Goal: Information Seeking & Learning: Compare options

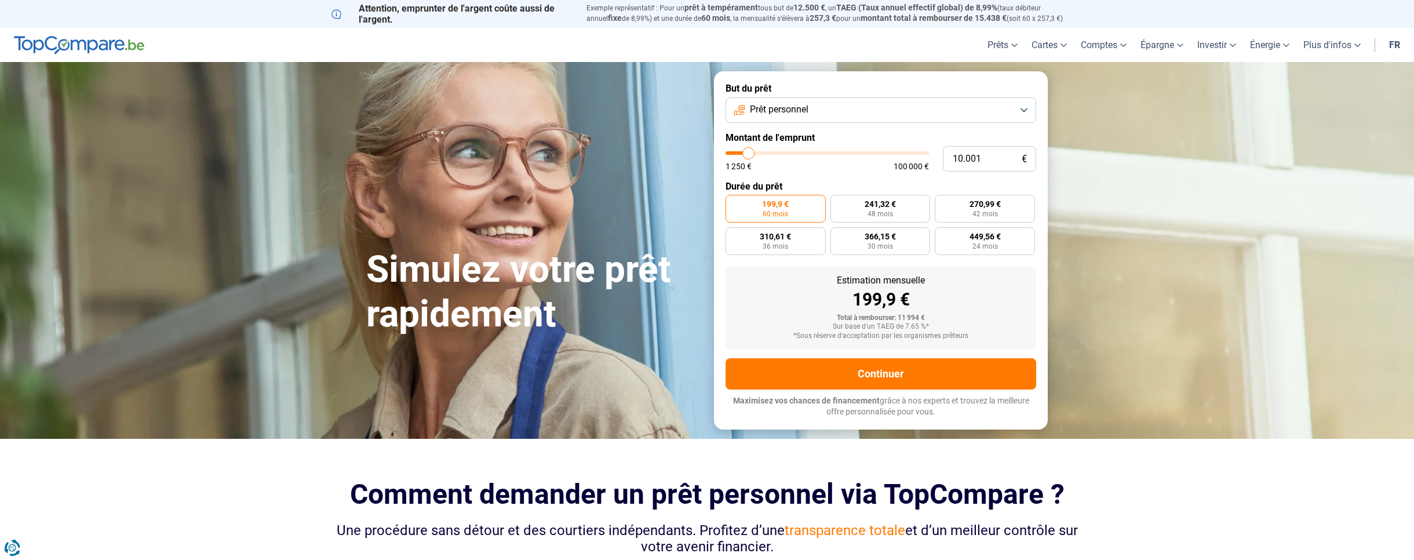
click at [1023, 111] on button "Prêt personnel" at bounding box center [880, 109] width 311 height 25
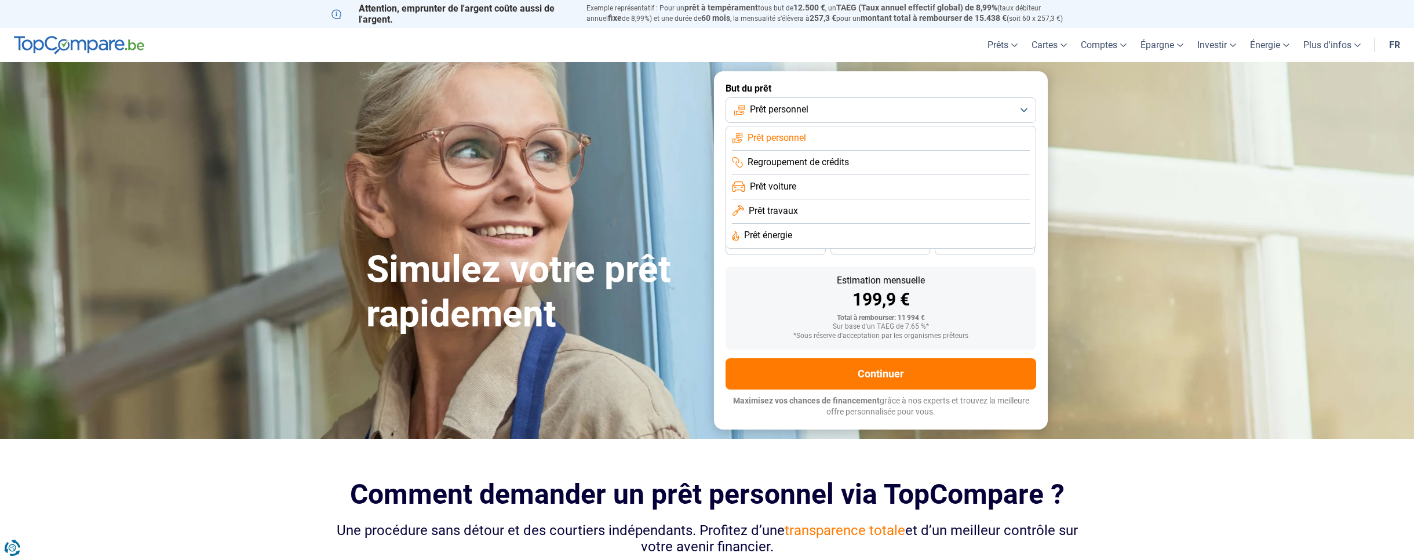
click at [784, 135] on span "Prêt personnel" at bounding box center [776, 138] width 59 height 13
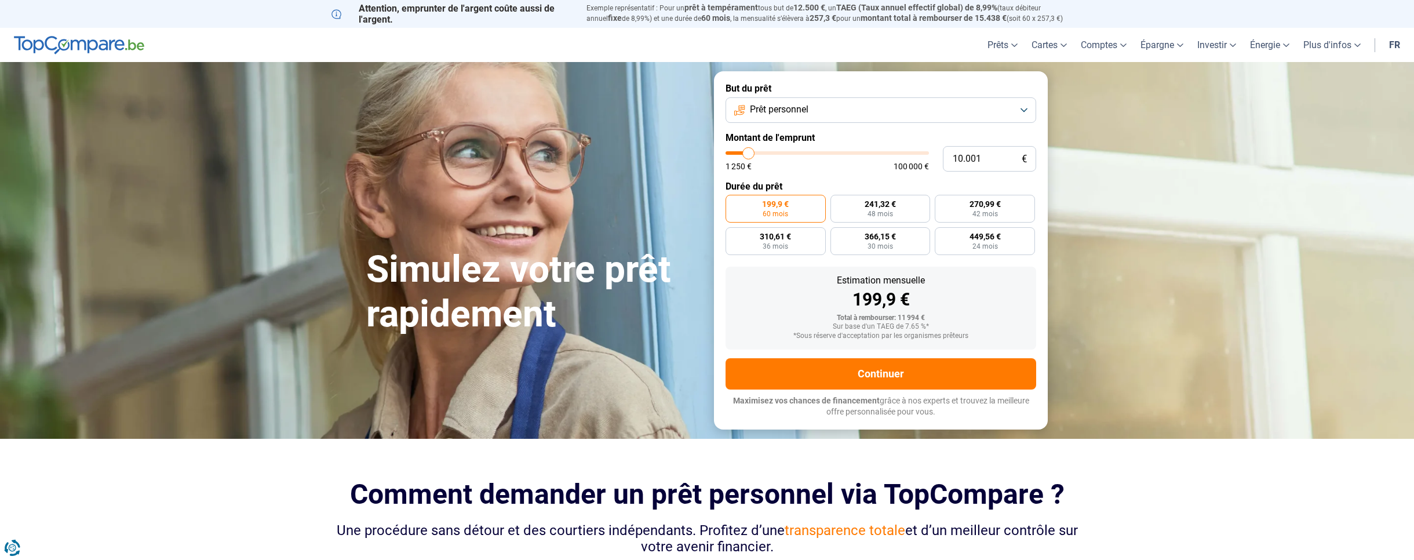
type input "8.250"
type input "8250"
type input "8.500"
type input "8500"
type input "8.750"
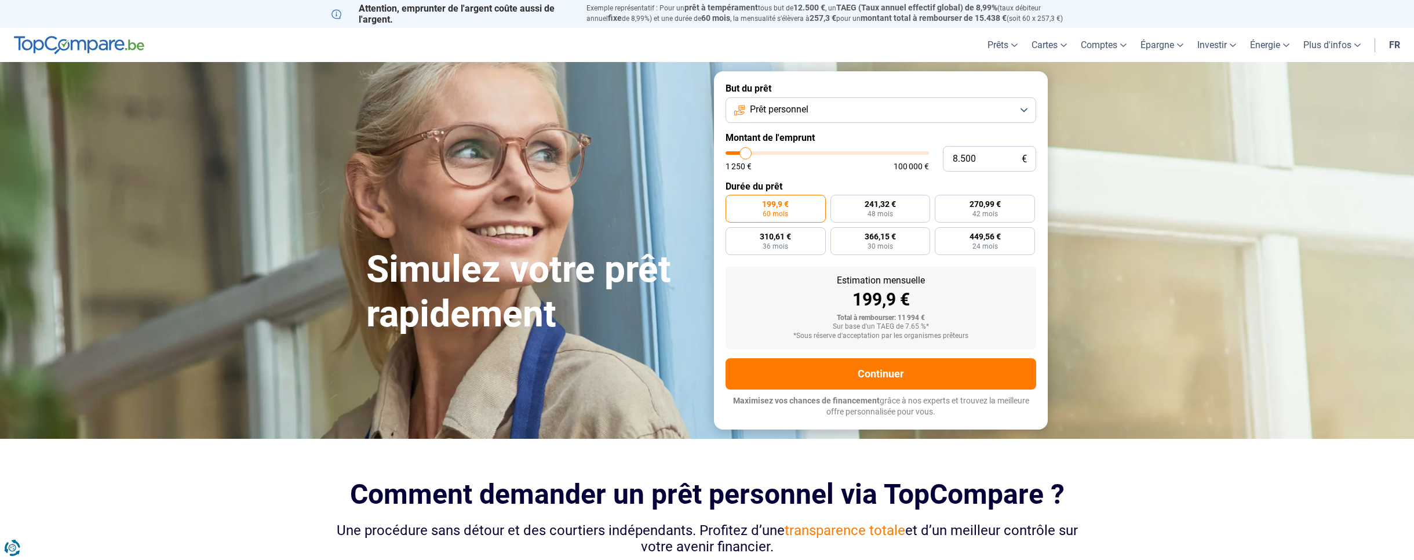
type input "8750"
type input "9.500"
type input "9500"
type input "10.000"
type input "10000"
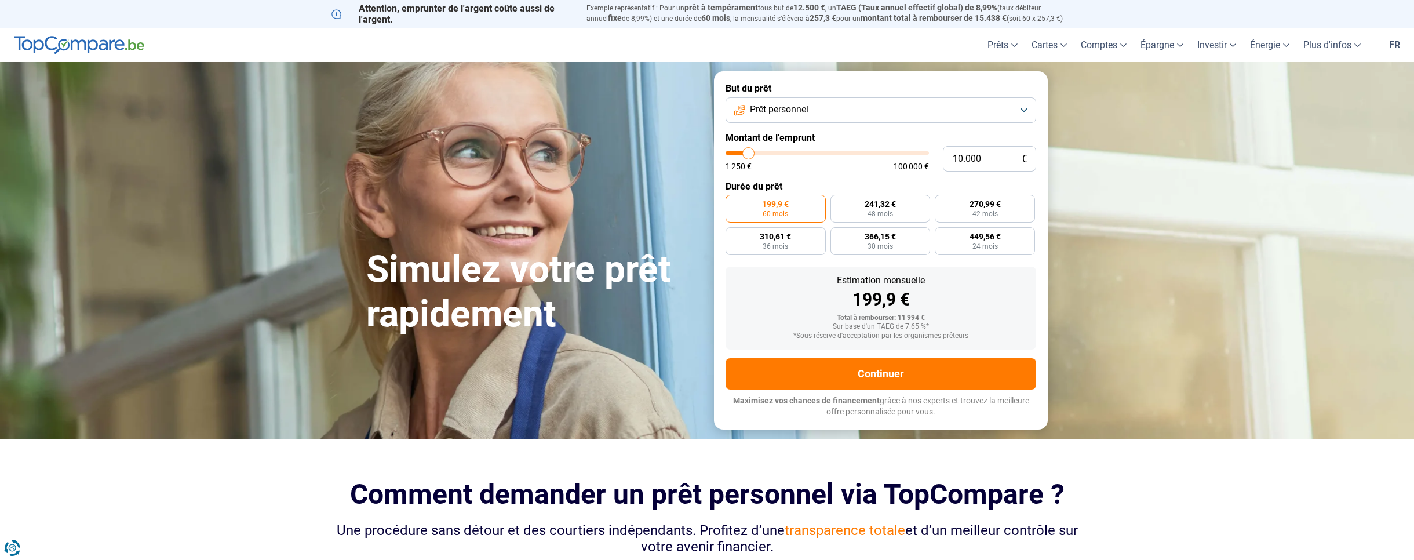
type input "10.750"
type input "10750"
type input "11.500"
type input "11500"
type input "12.500"
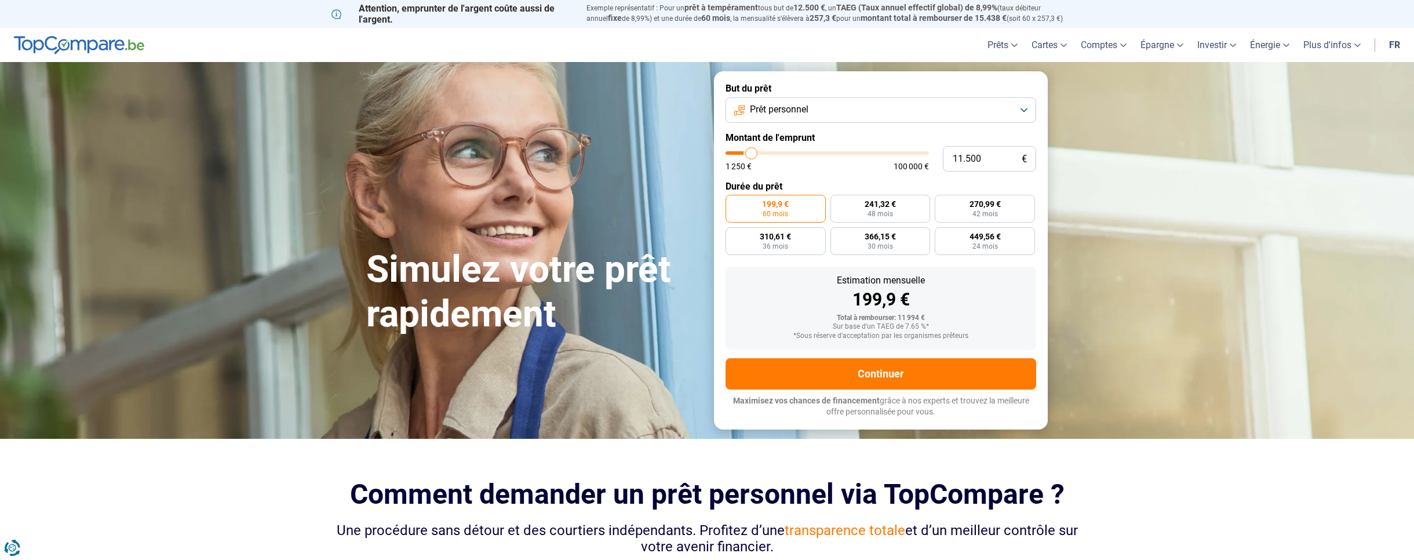
type input "12500"
type input "13.750"
type input "13750"
type input "14.750"
type input "14750"
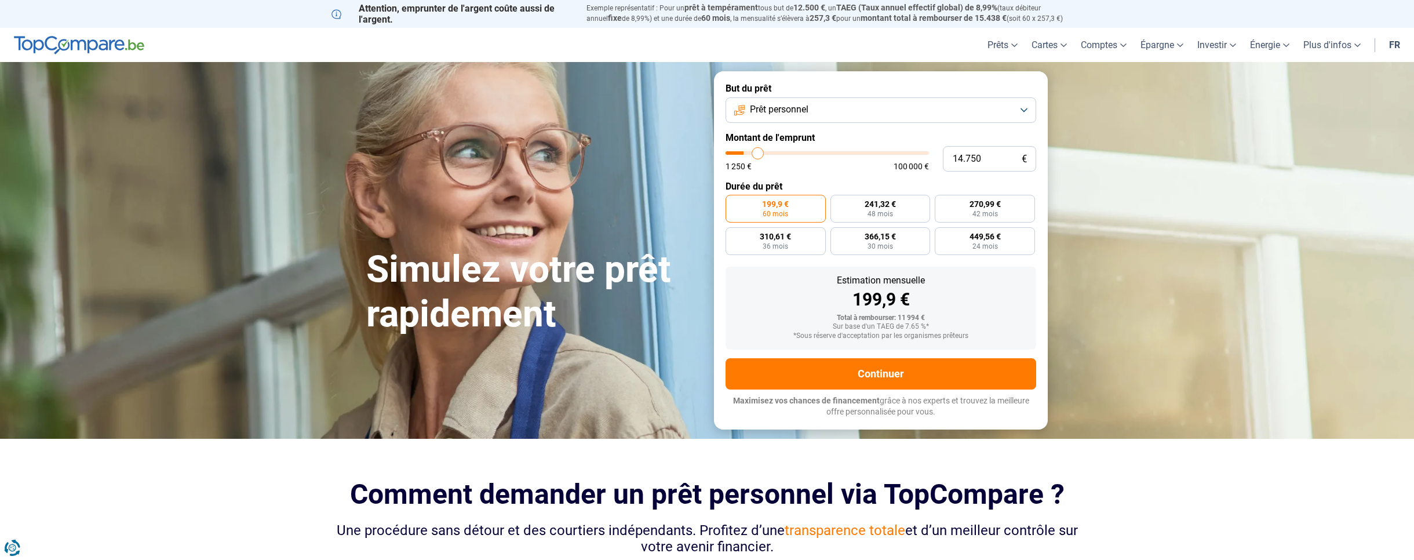
type input "16.250"
type input "16250"
type input "17.500"
type input "17500"
type input "18.750"
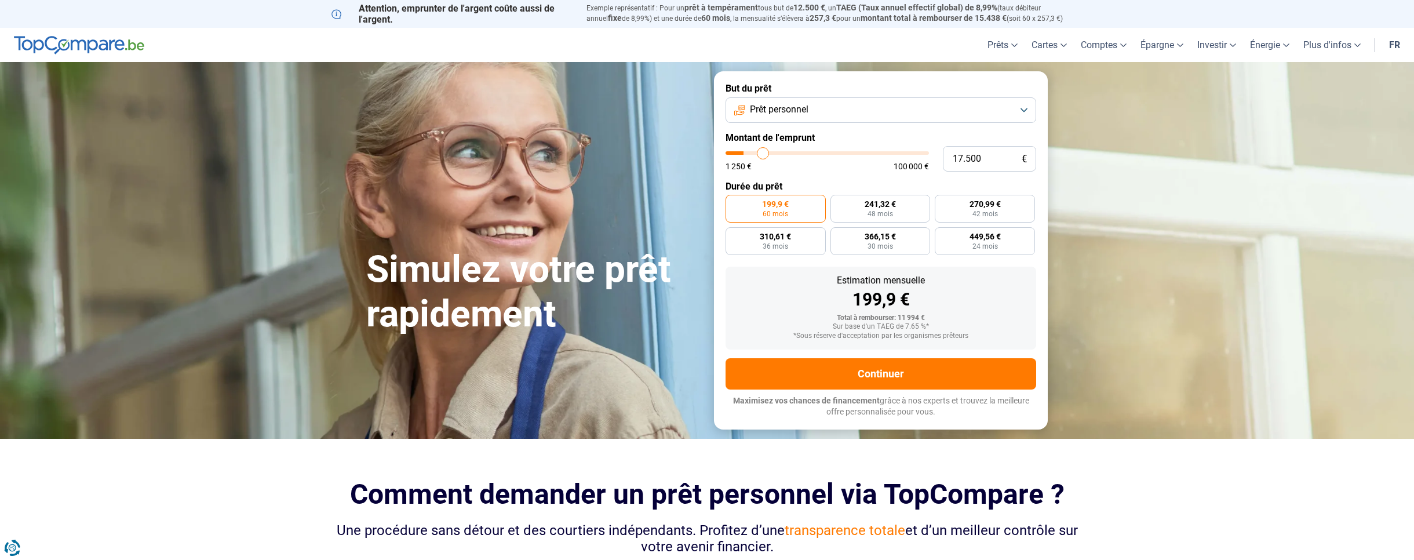
type input "18750"
type input "20.250"
type input "20250"
type input "21.500"
type input "21500"
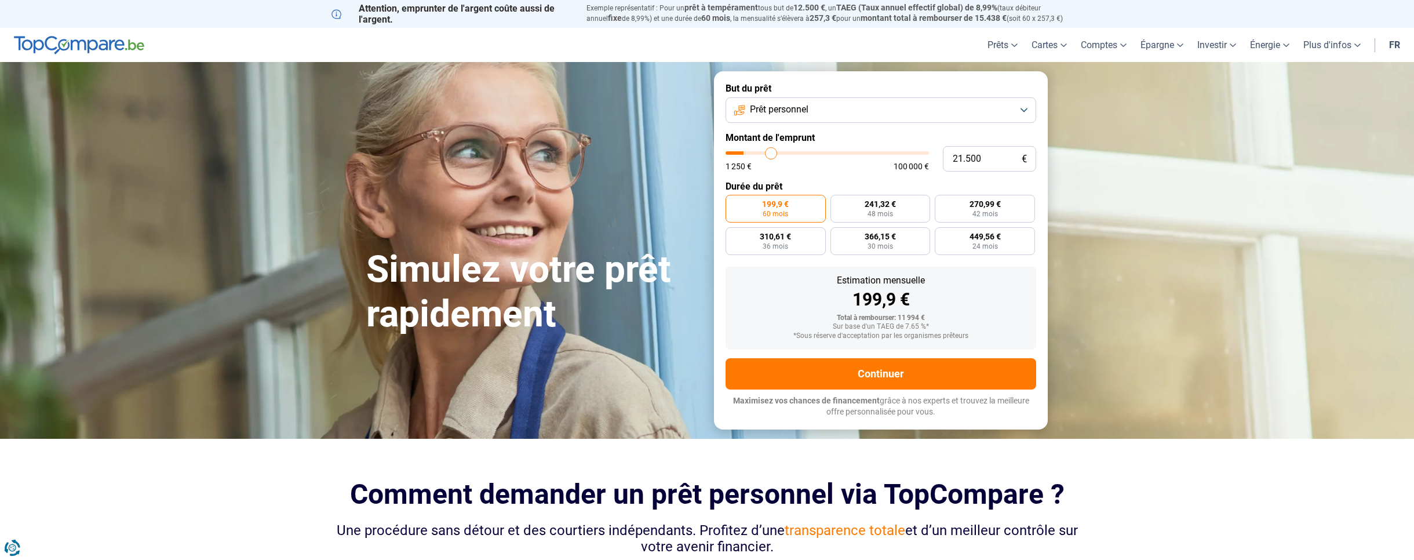
type input "22.500"
type input "22500"
type input "24.000"
type input "24000"
type input "25.250"
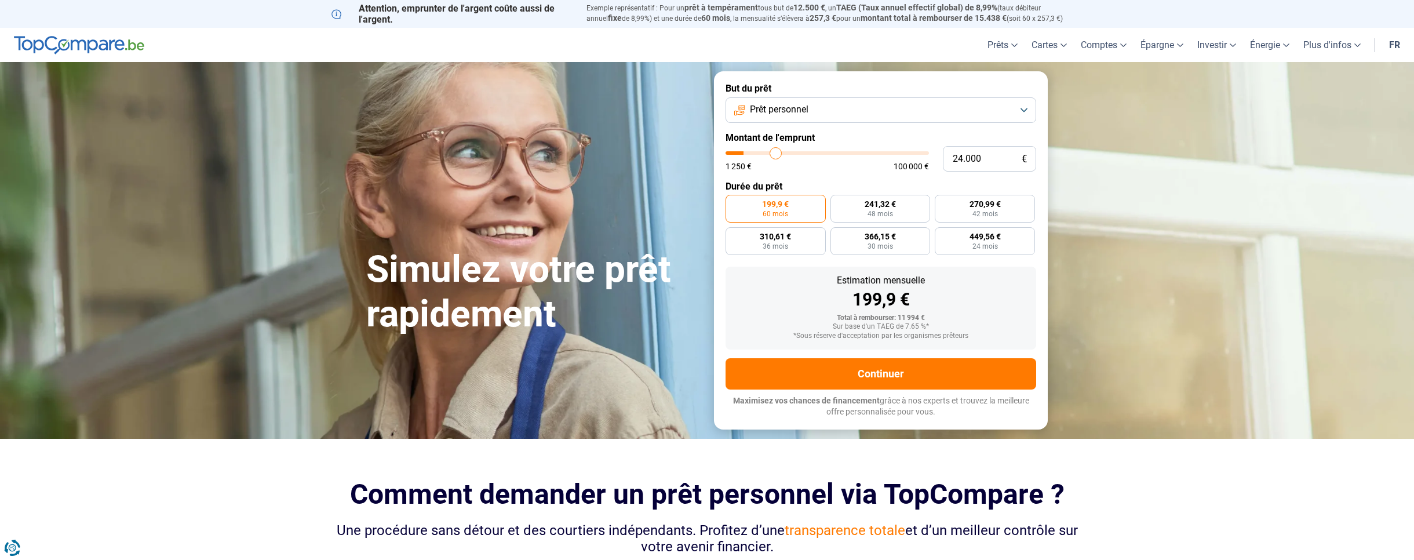
type input "25250"
type input "26.500"
type input "26500"
type input "27.750"
type input "27750"
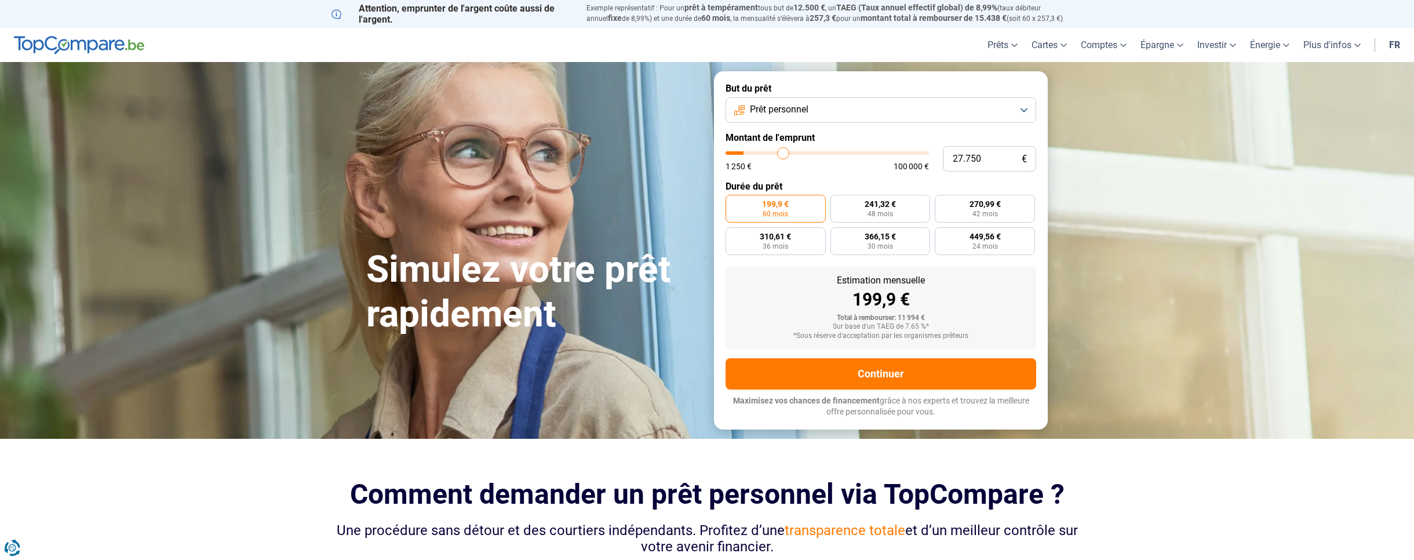
type input "29.000"
type input "29000"
type input "29.750"
type input "29750"
type input "30.750"
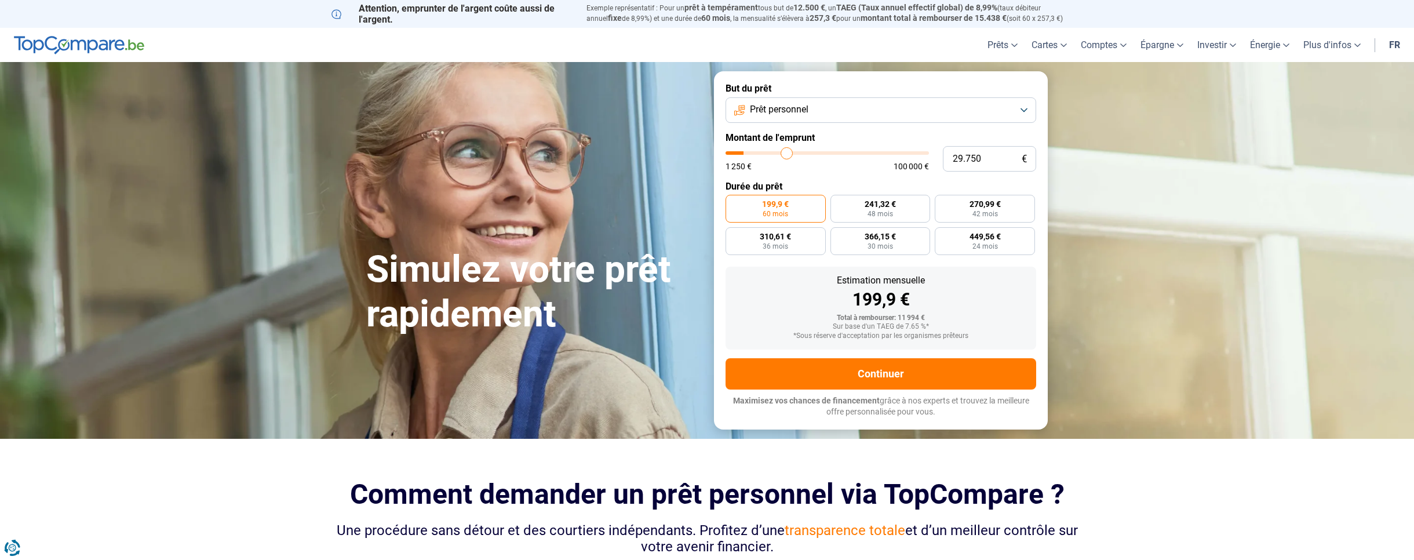
type input "30750"
type input "31.500"
type input "31500"
type input "32.750"
type input "32750"
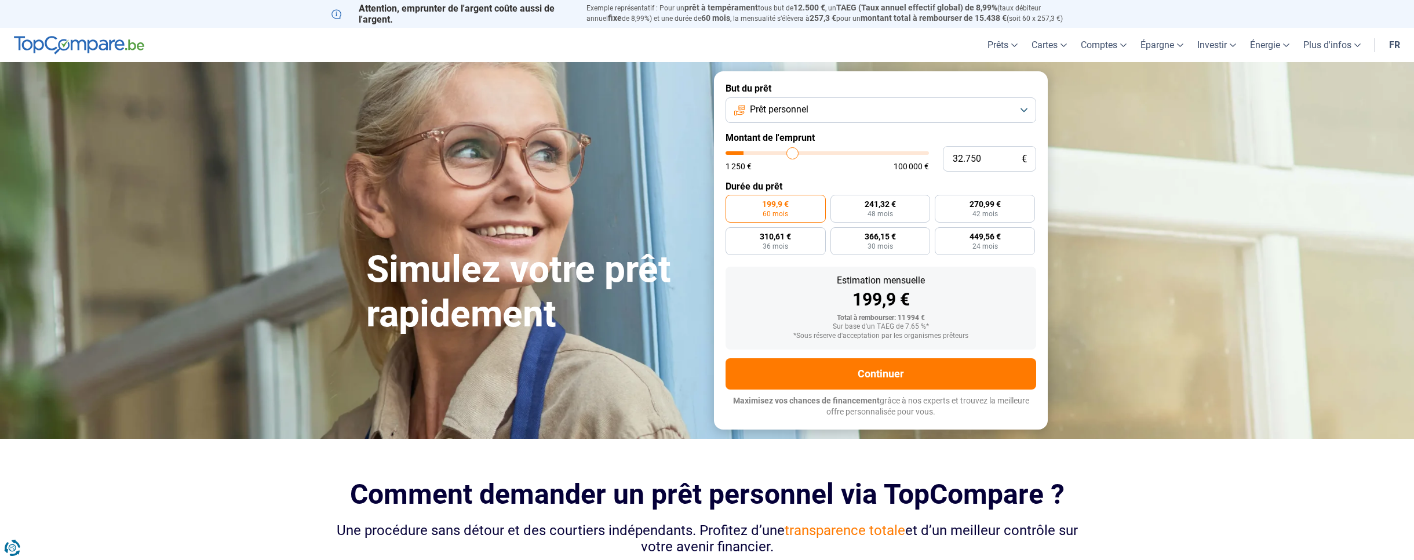
type input "33.750"
type input "33750"
type input "35.000"
type input "35000"
type input "35.500"
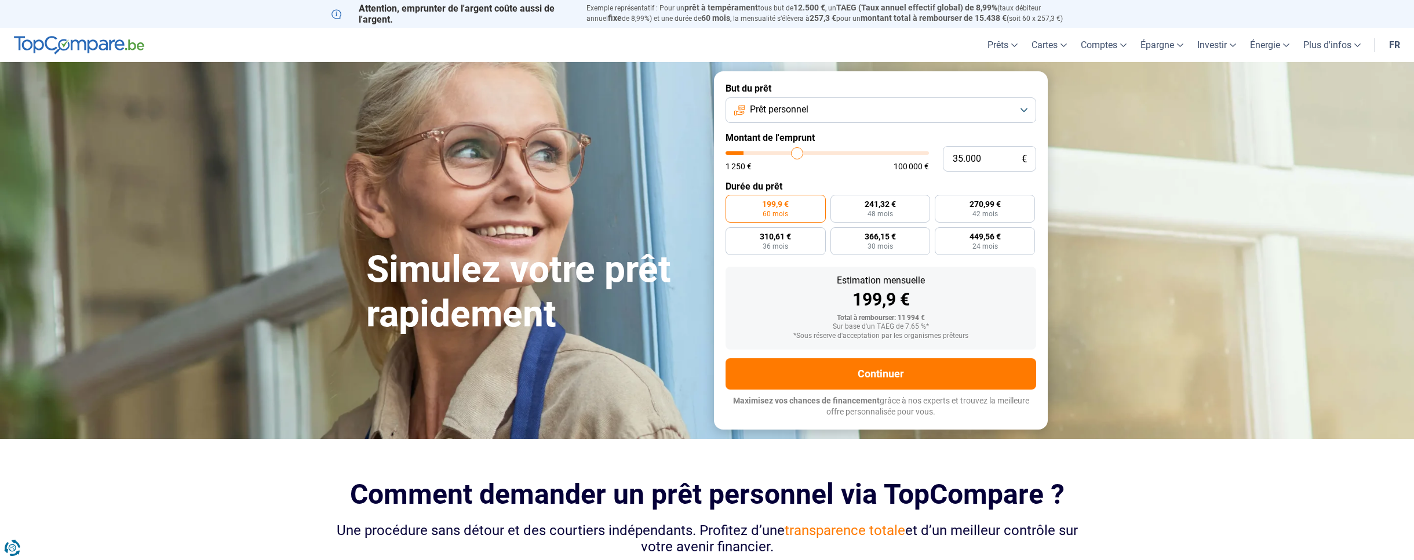
type input "35500"
type input "36.500"
type input "36500"
type input "37.250"
type input "37250"
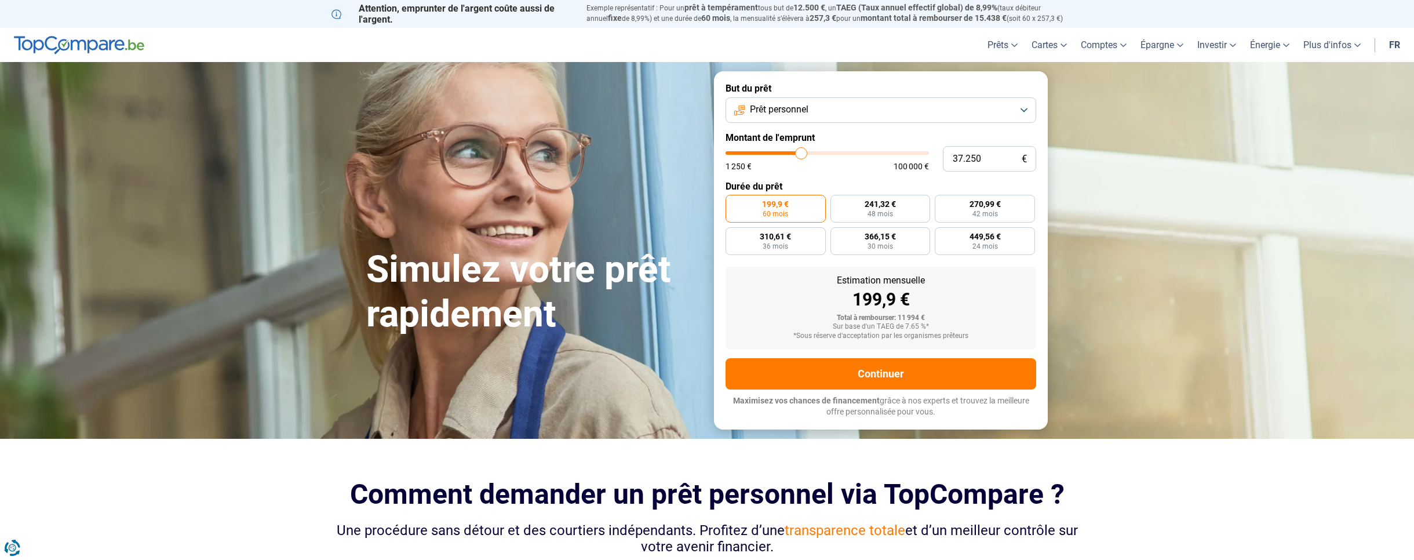
type input "38.000"
type input "38000"
type input "38.500"
type input "38500"
type input "38.750"
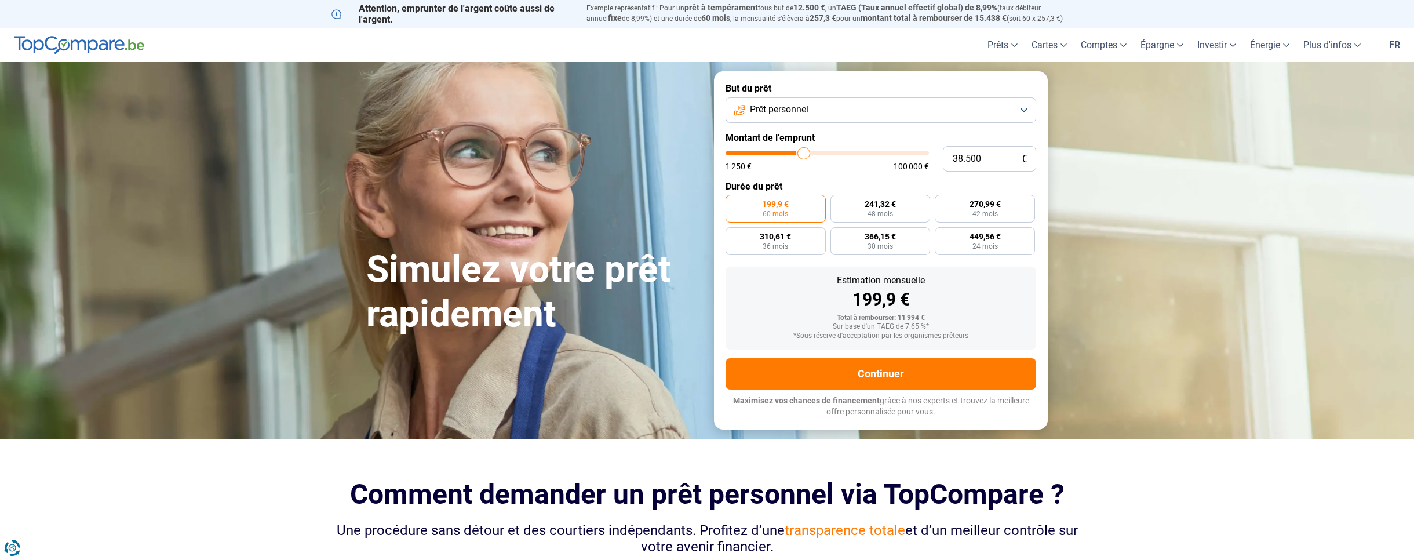
type input "38750"
type input "39.000"
type input "39000"
type input "39.500"
type input "39500"
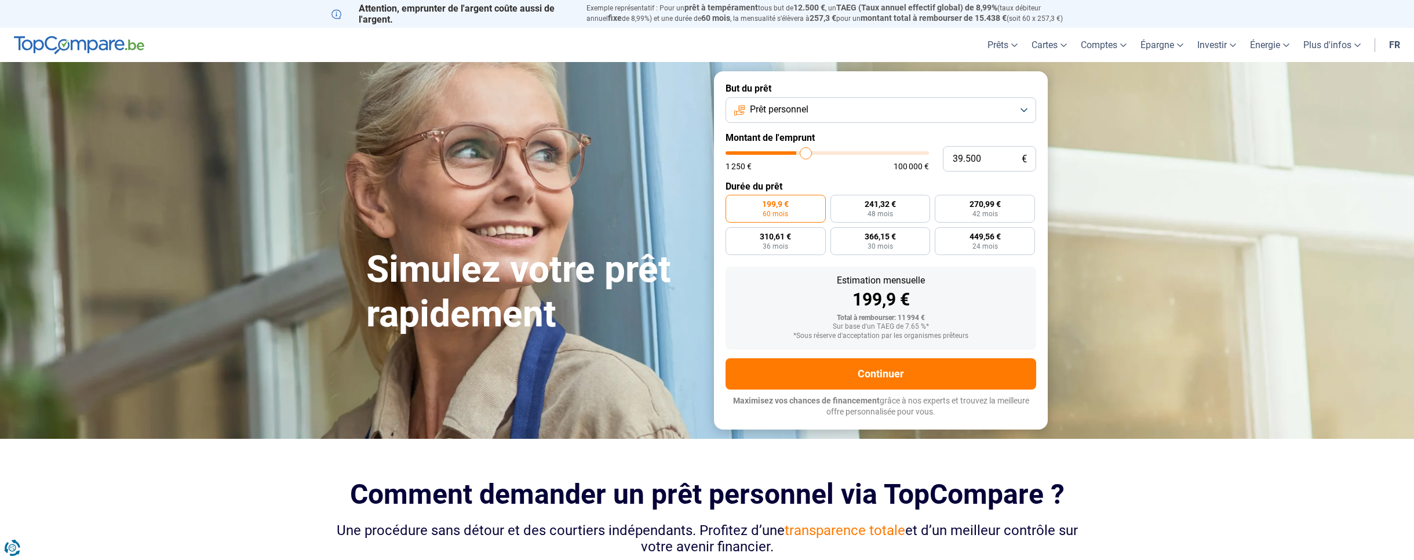
type input "39.750"
type input "39750"
type input "40.000"
type input "40000"
type input "40.250"
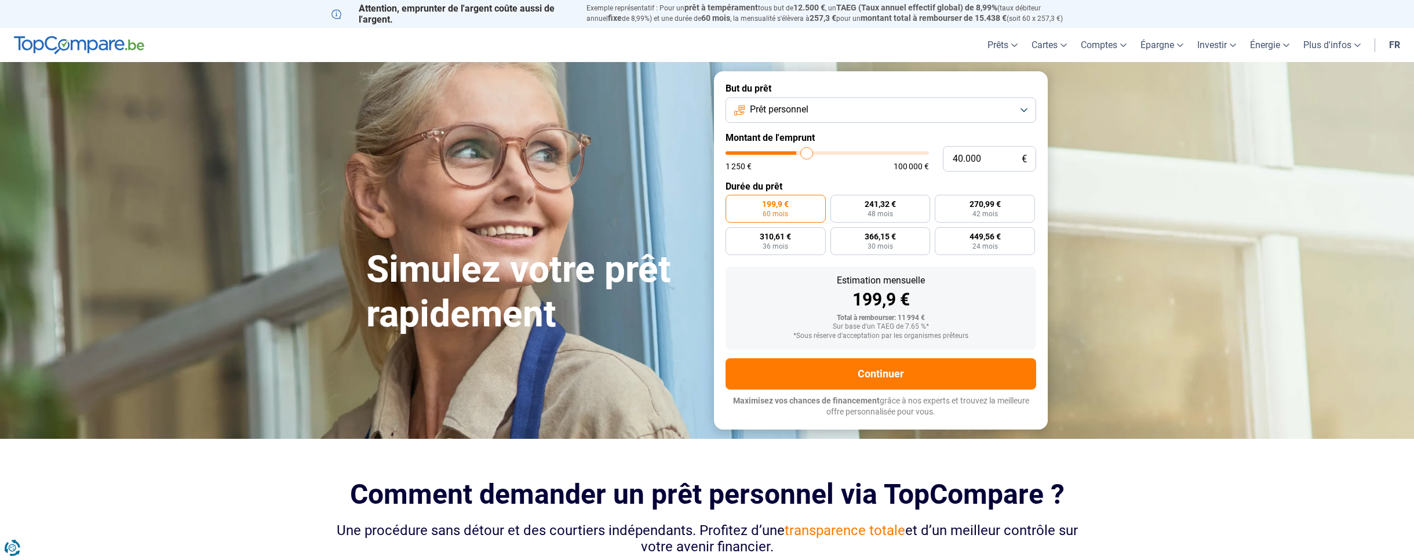
type input "40250"
type input "40.500"
type input "40500"
type input "41.000"
type input "41000"
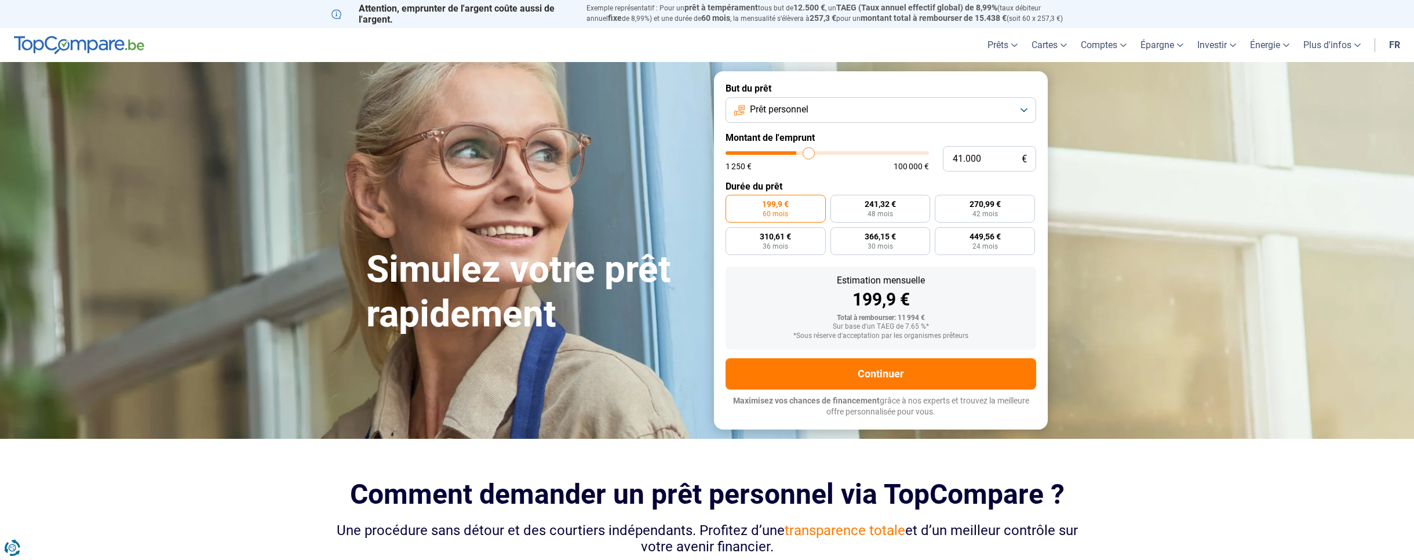
type input "41.250"
type input "41250"
type input "41.500"
type input "41500"
type input "42.000"
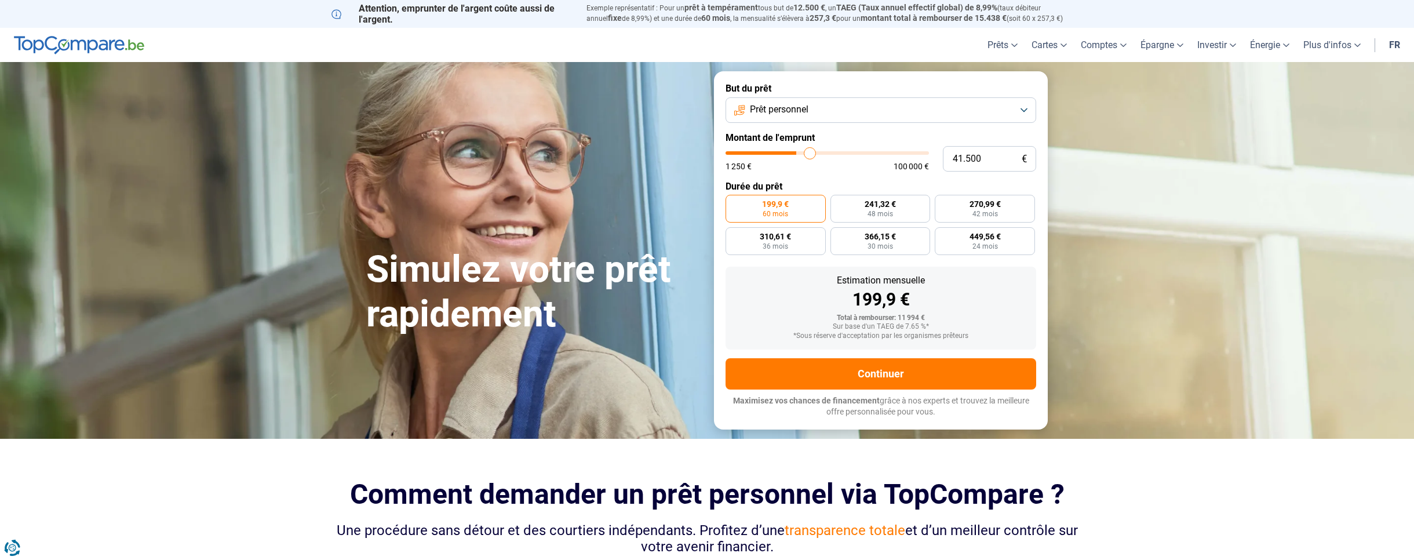
type input "42000"
type input "42.500"
type input "42500"
type input "42.750"
type input "42750"
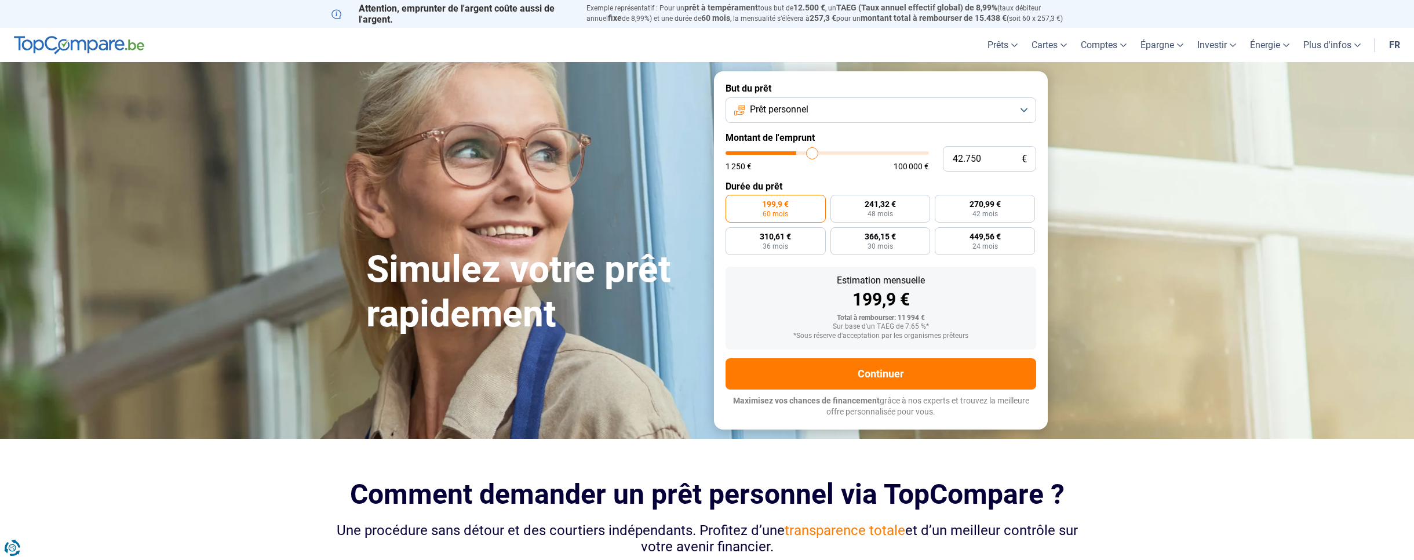
type input "43.000"
type input "43000"
type input "43.250"
type input "43250"
type input "44.000"
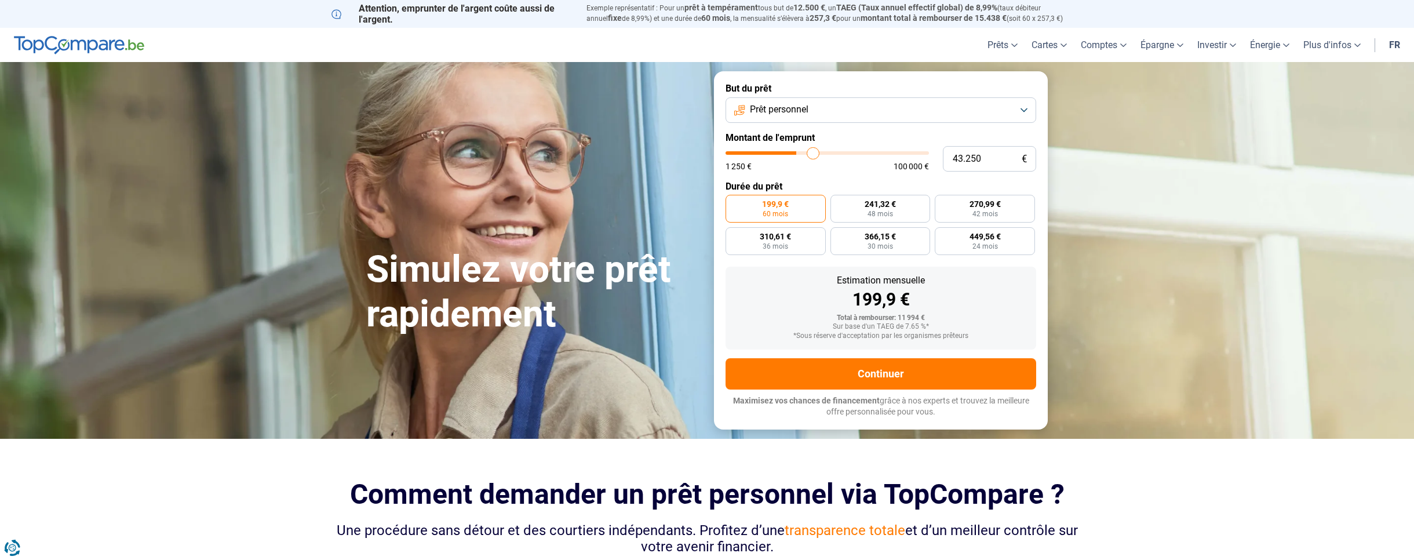
type input "44000"
type input "44.500"
type input "44500"
type input "45.000"
type input "45000"
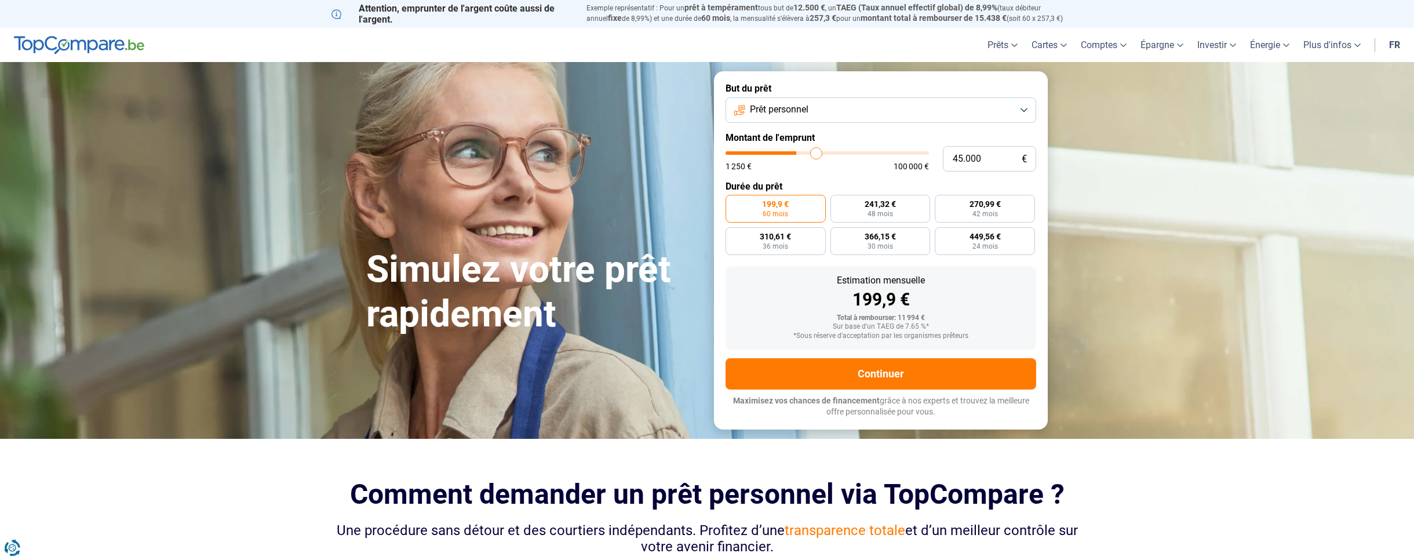
type input "46.000"
type input "46000"
type input "46.500"
type input "46500"
type input "46.750"
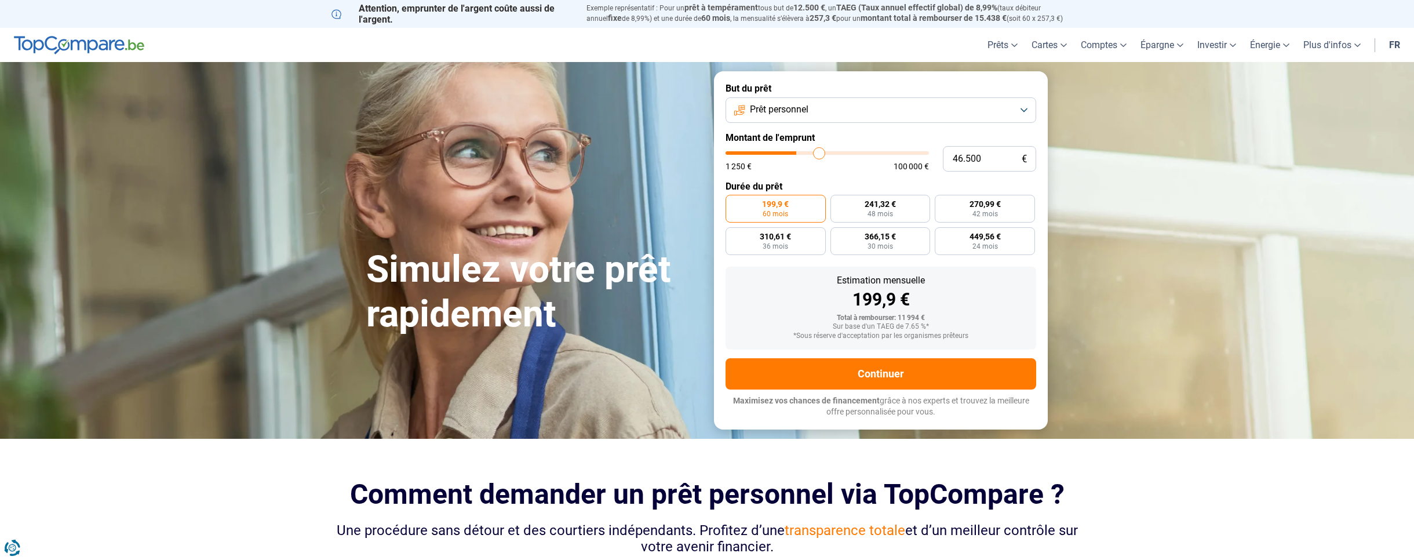
type input "46750"
type input "47.250"
type input "47250"
type input "47.500"
type input "47500"
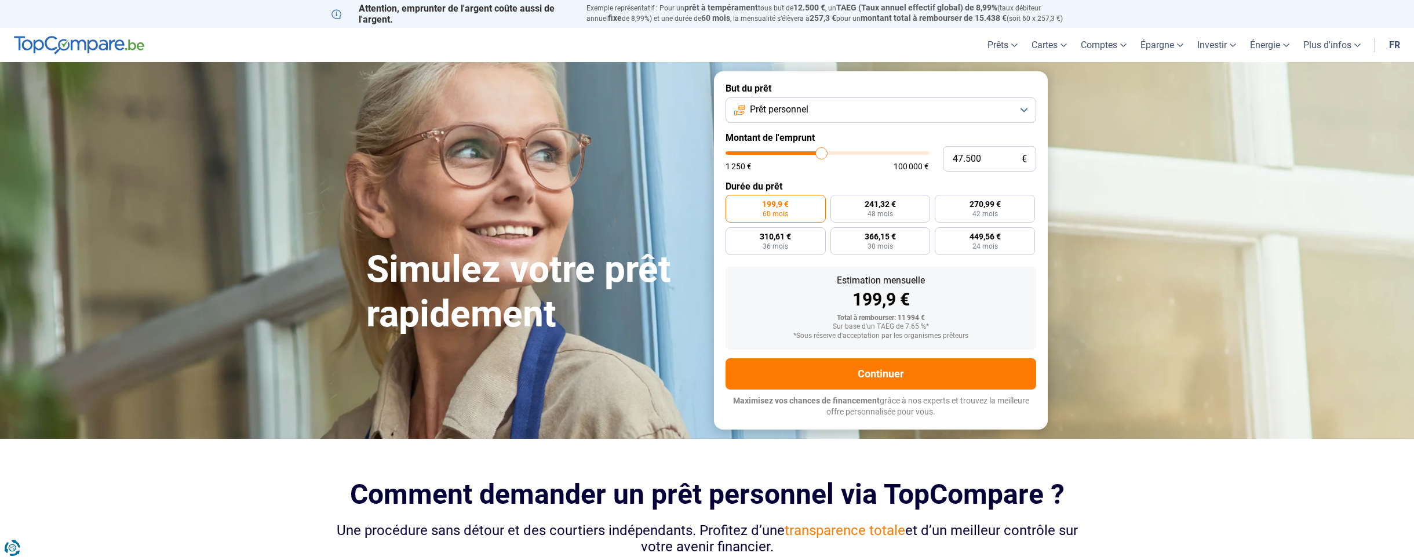
type input "47.250"
type input "47250"
type input "46.750"
type input "46750"
type input "46.500"
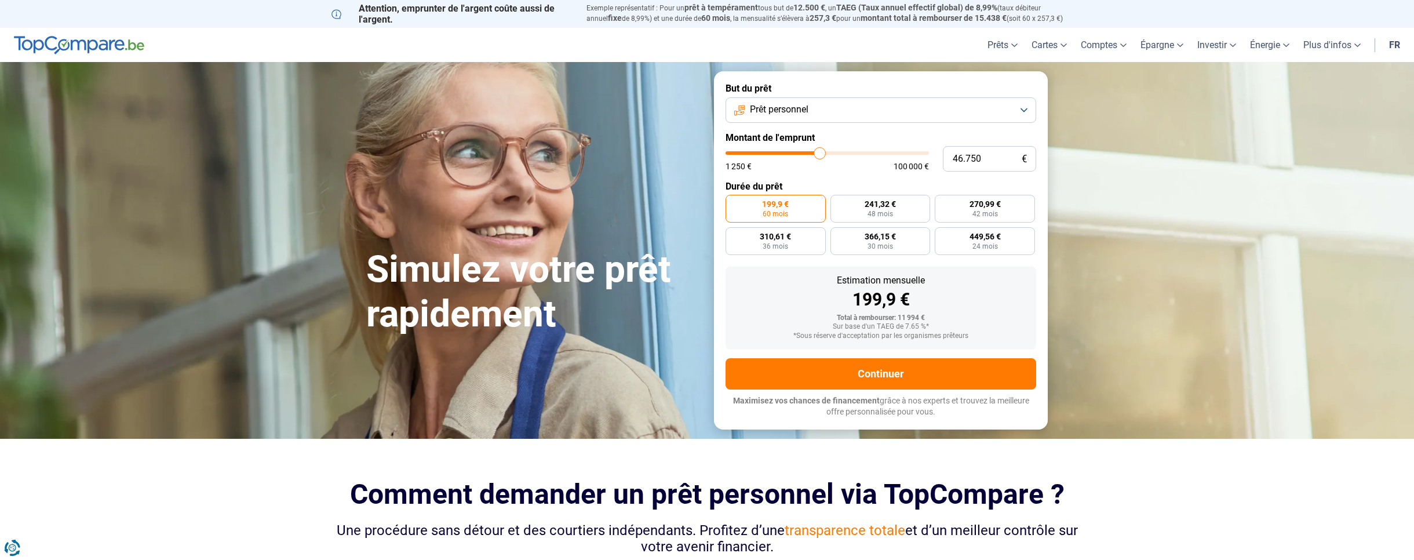
type input "46500"
type input "46.250"
type input "46250"
type input "46.000"
type input "46000"
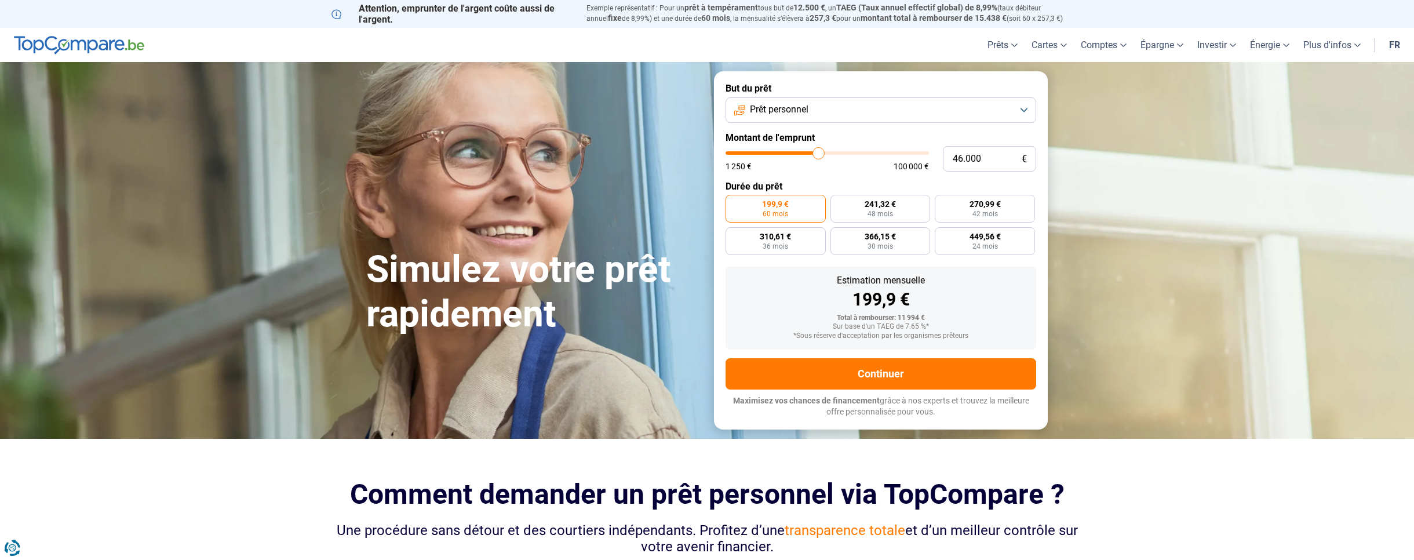
type input "45.750"
type input "45750"
type input "45.250"
type input "45250"
type input "45.000"
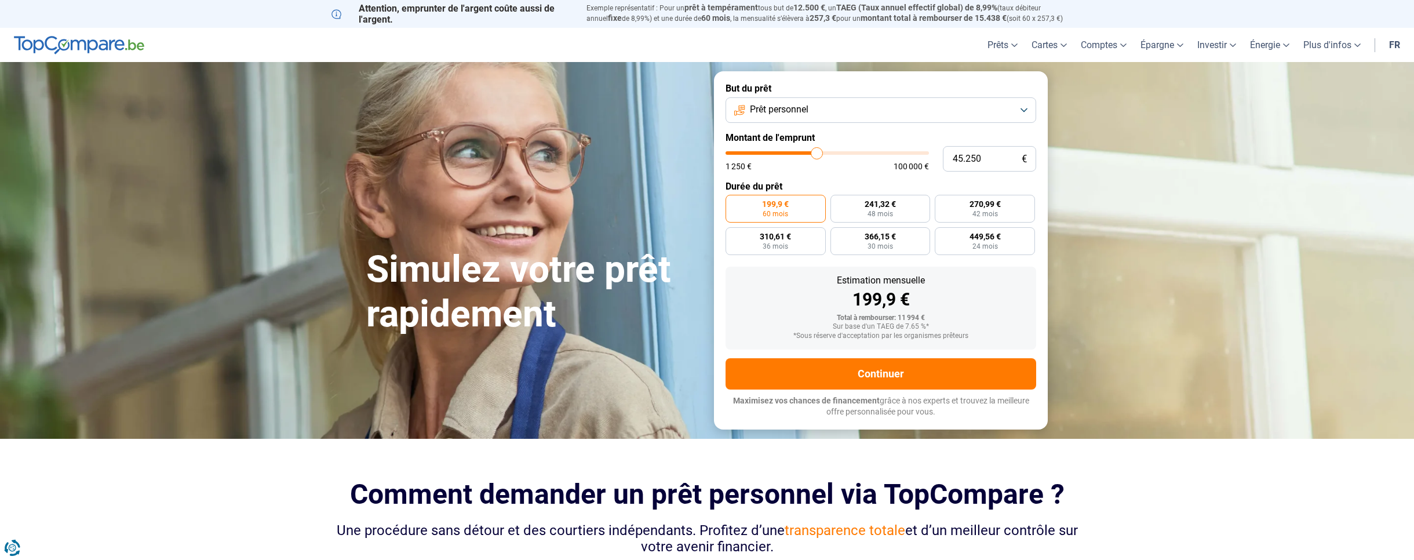
type input "45000"
type input "44.500"
type input "44500"
type input "44.000"
type input "44000"
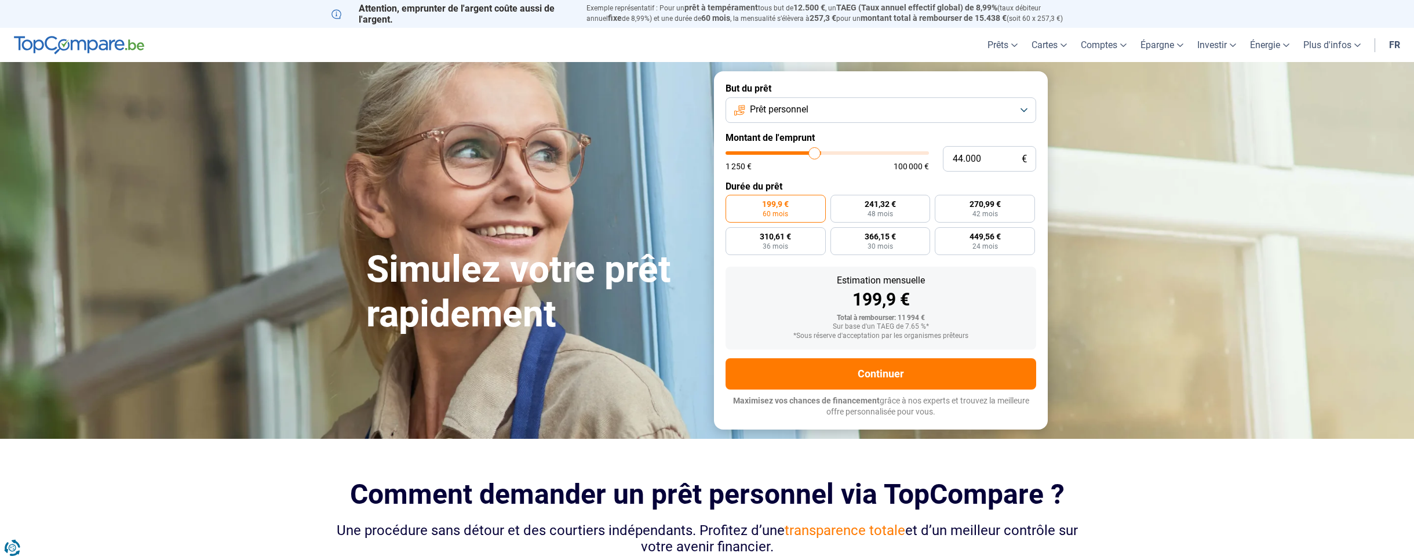
type input "43.500"
type input "43500"
type input "43.000"
type input "43000"
type input "42.500"
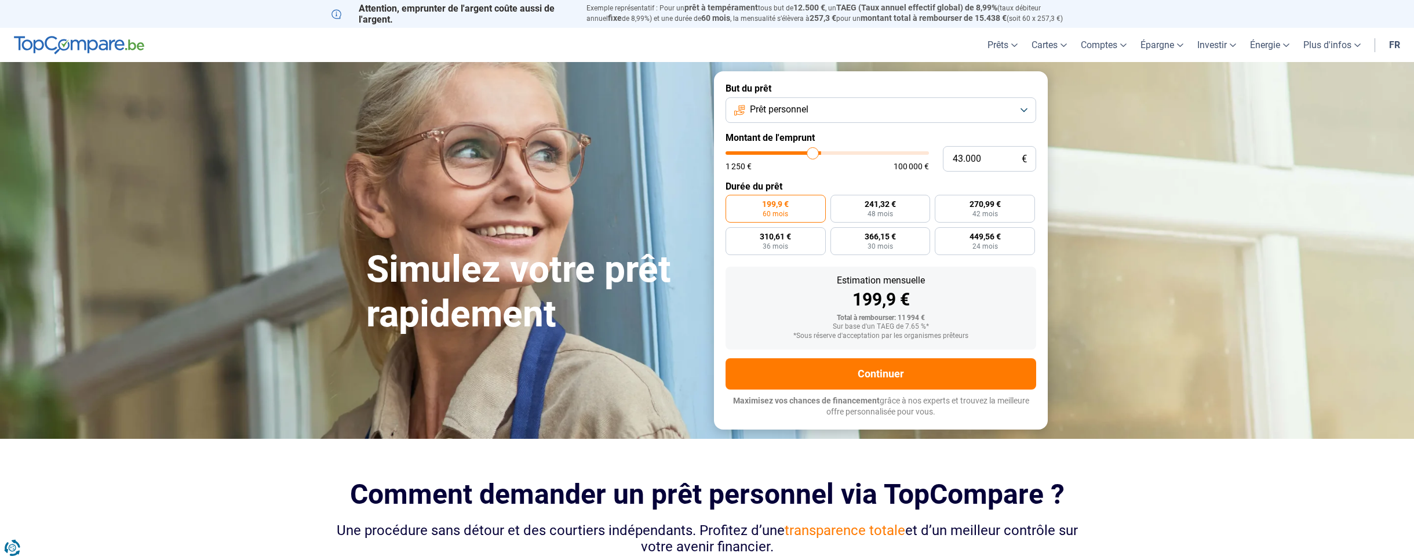
type input "42500"
type input "42.000"
type input "42000"
type input "41.500"
type input "41500"
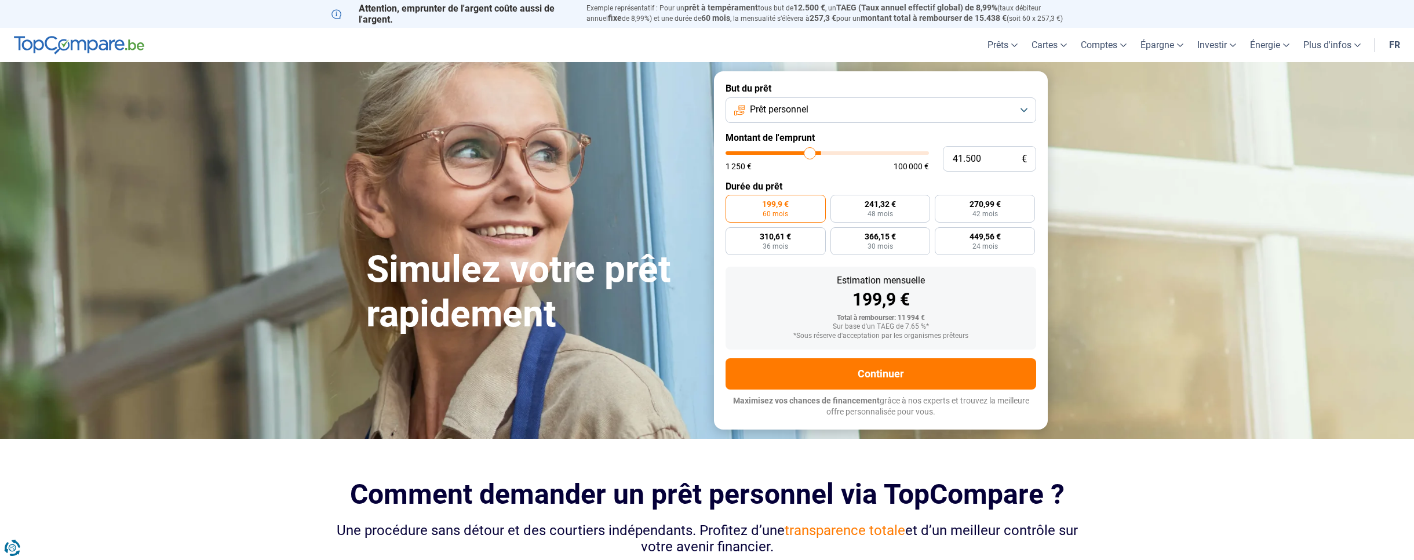
type input "41.000"
type input "41000"
type input "40.250"
type input "40250"
type input "39.000"
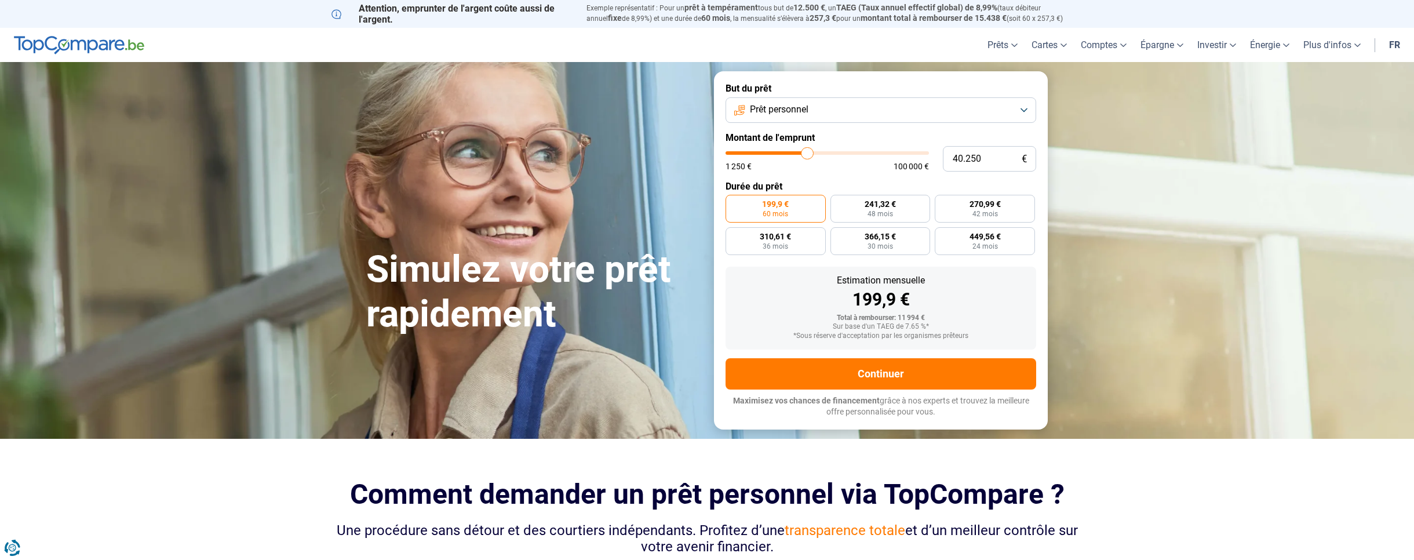
type input "39000"
type input "38.500"
type input "38500"
type input "38.000"
type input "38000"
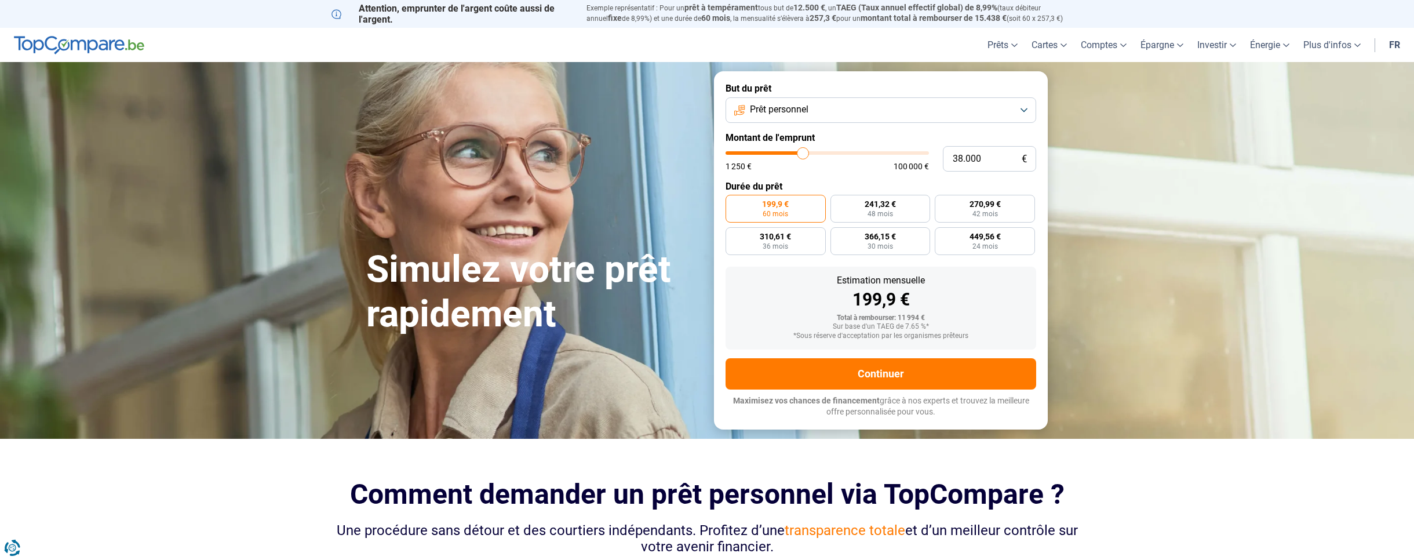
type input "37.250"
type input "37250"
type input "37.000"
type input "37000"
type input "36.500"
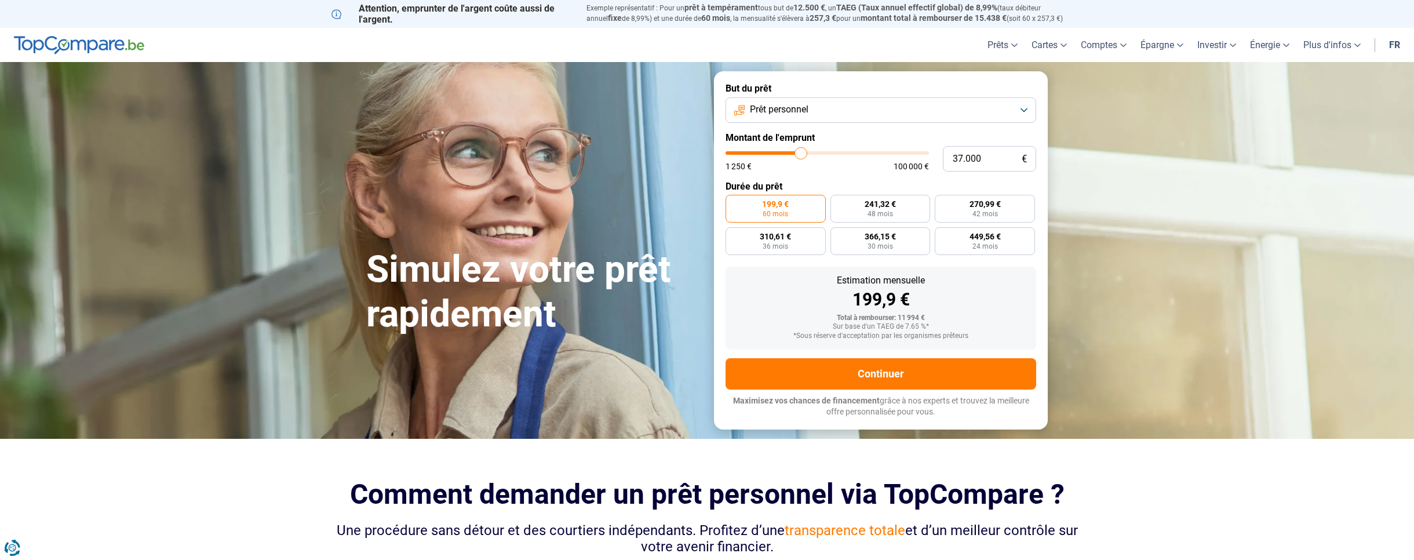
type input "36500"
type input "35.750"
type input "35750"
type input "35.500"
type input "35500"
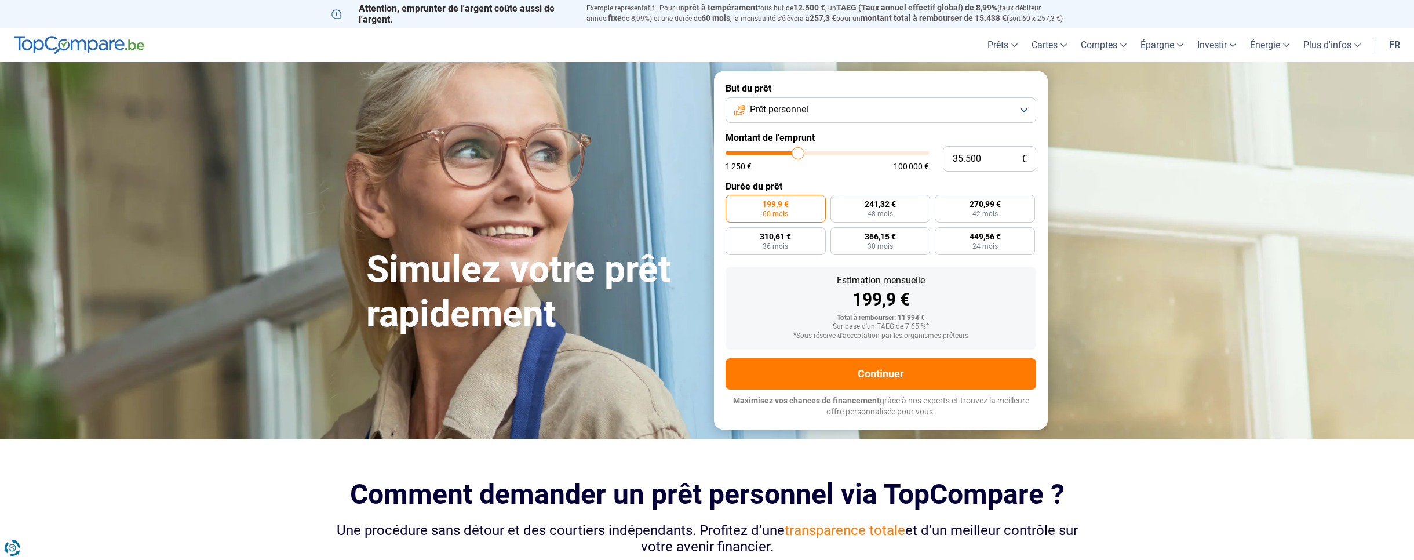
type input "35.250"
type input "35250"
type input "34.750"
type input "34750"
type input "34.250"
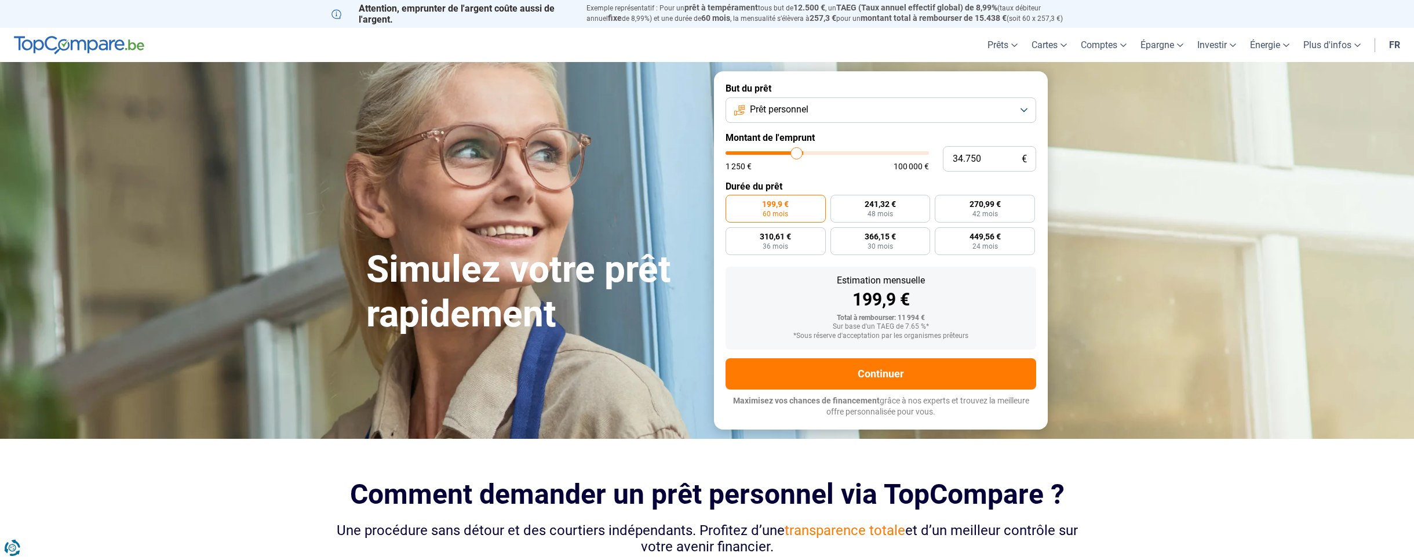
type input "34250"
type input "34.000"
type input "34000"
type input "33.750"
type input "33750"
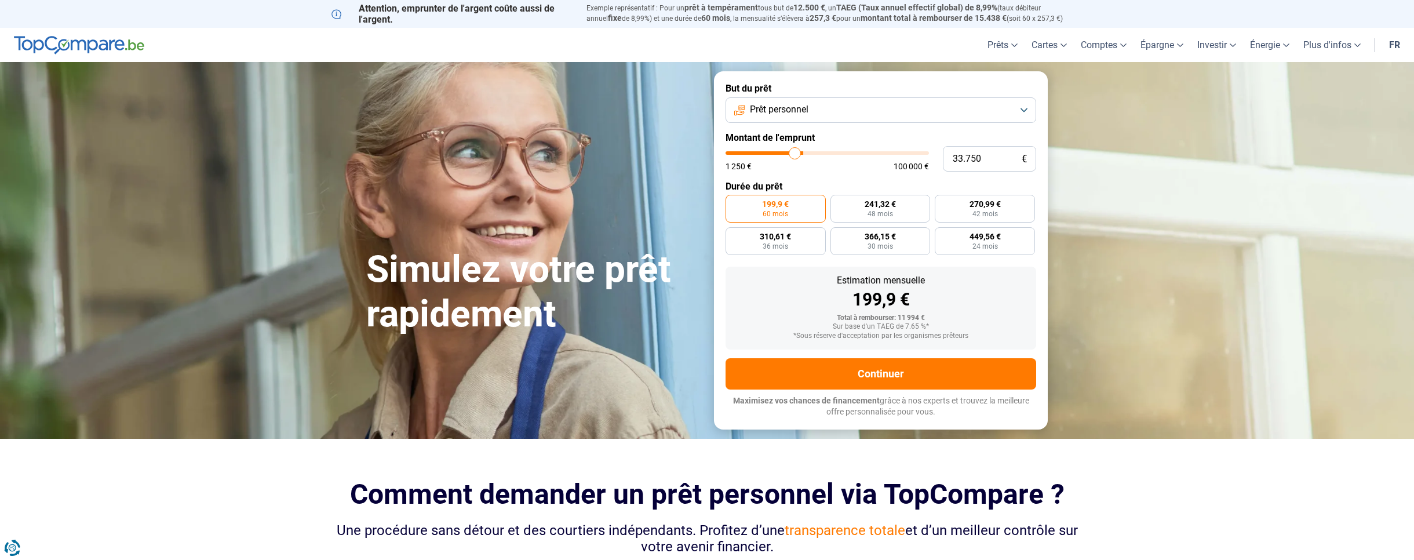
type input "33.500"
type input "33500"
type input "33.250"
type input "33250"
type input "32.750"
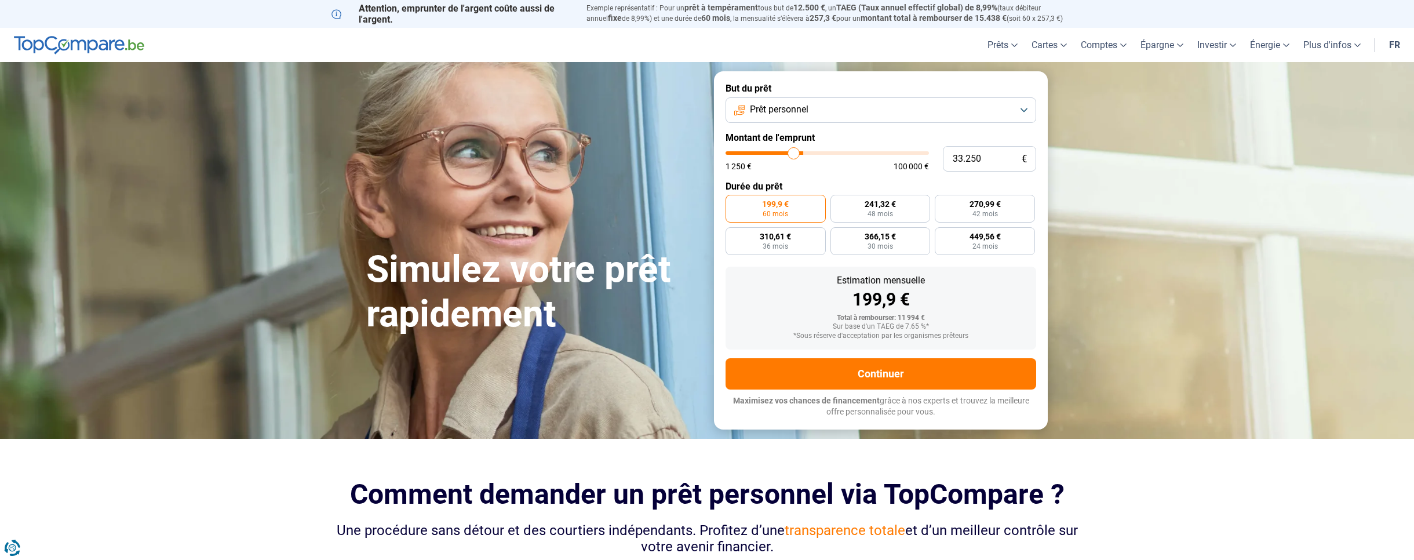
type input "32750"
type input "32.500"
type input "32500"
type input "32.250"
type input "32250"
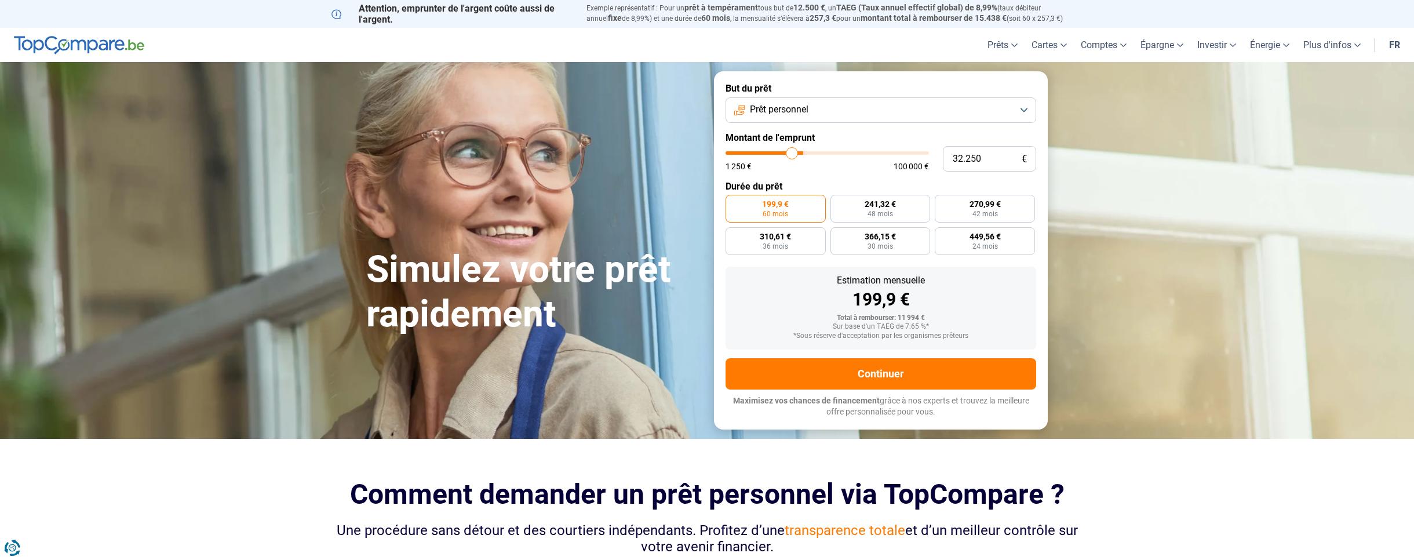
type input "32.000"
type input "32000"
type input "31.750"
type input "31750"
type input "31.250"
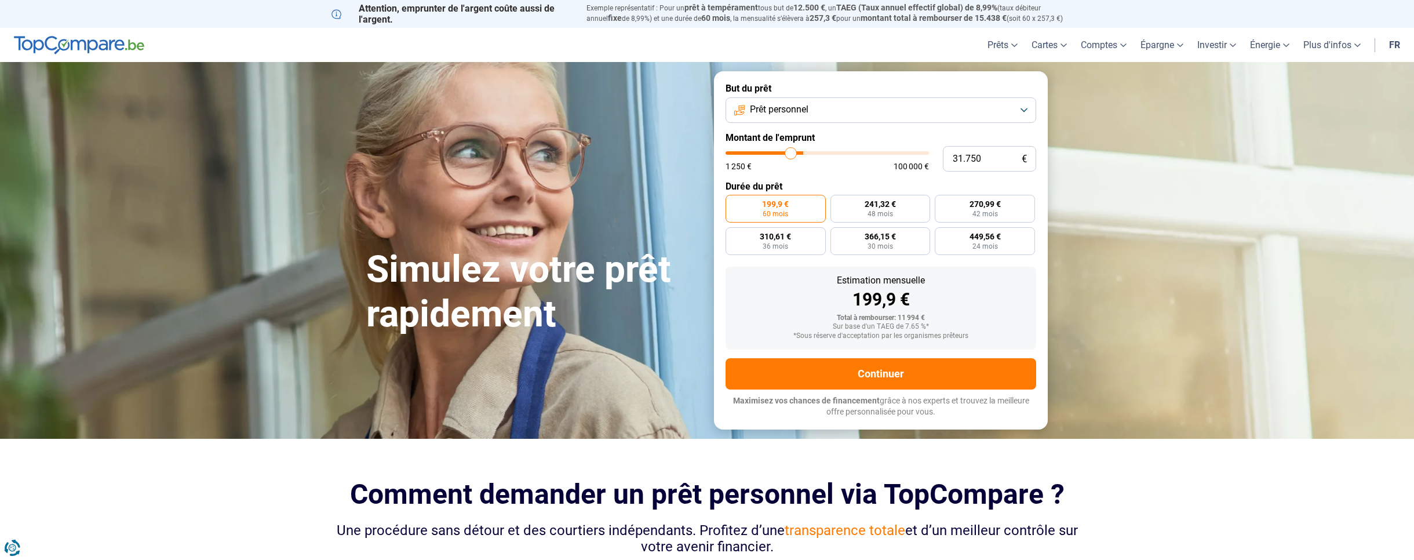
type input "31250"
type input "31.000"
type input "31000"
type input "30.750"
type input "30750"
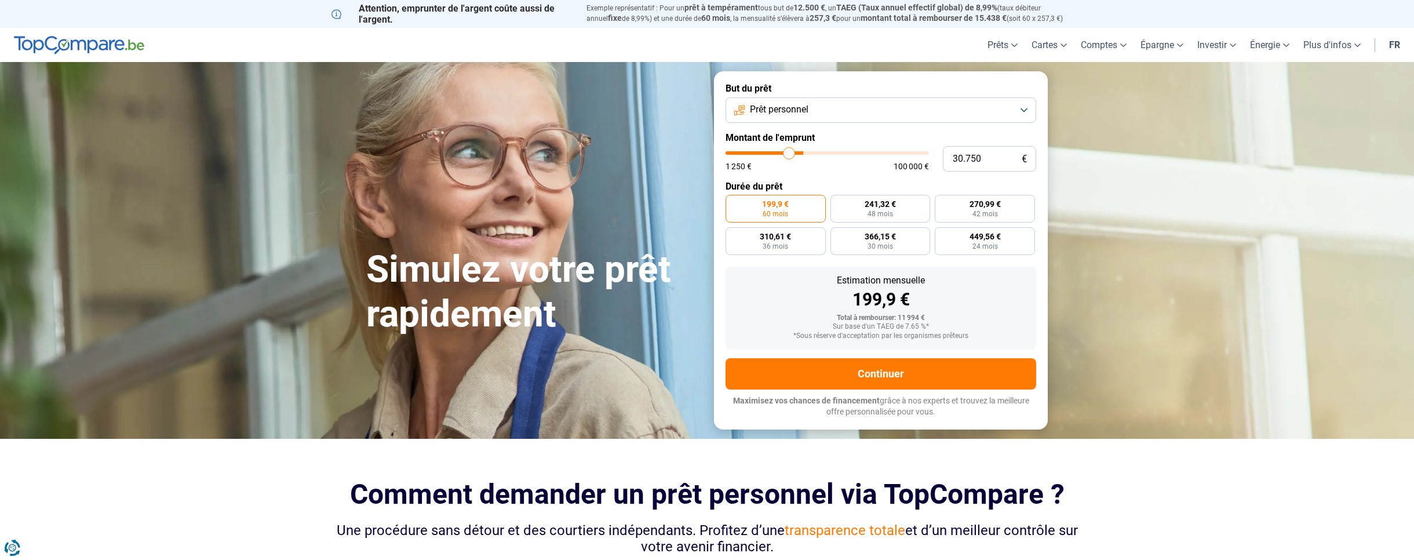
type input "30.500"
type input "30500"
type input "30.250"
type input "30250"
type input "29.500"
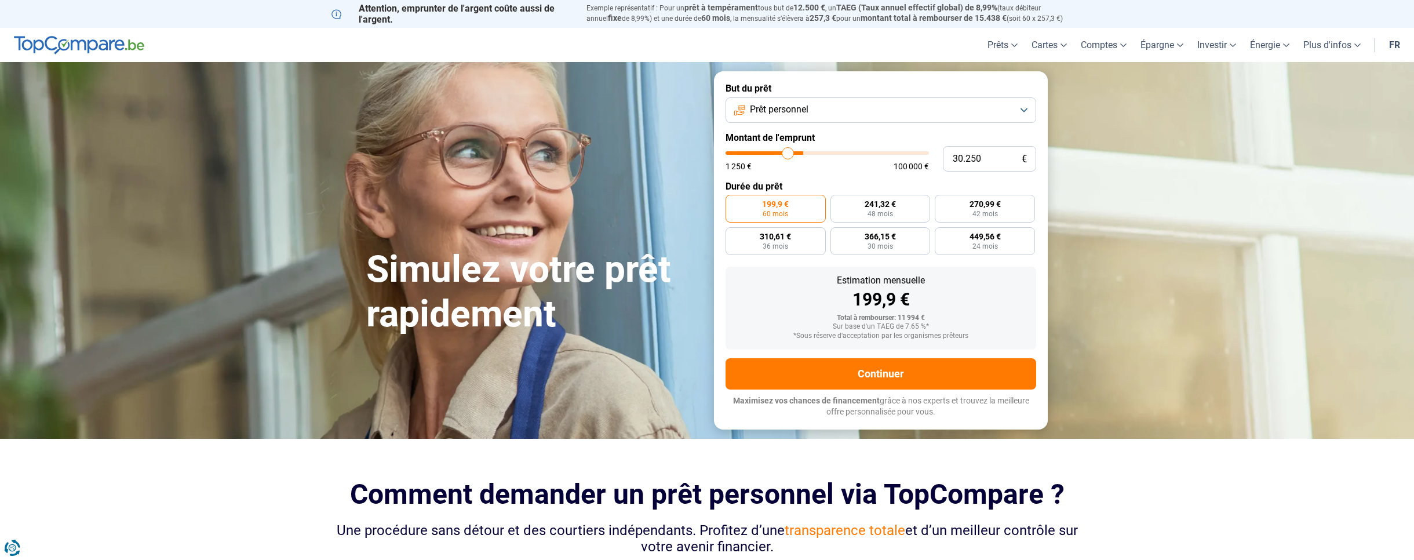
type input "29500"
type input "29.250"
type input "29250"
type input "29.000"
type input "29000"
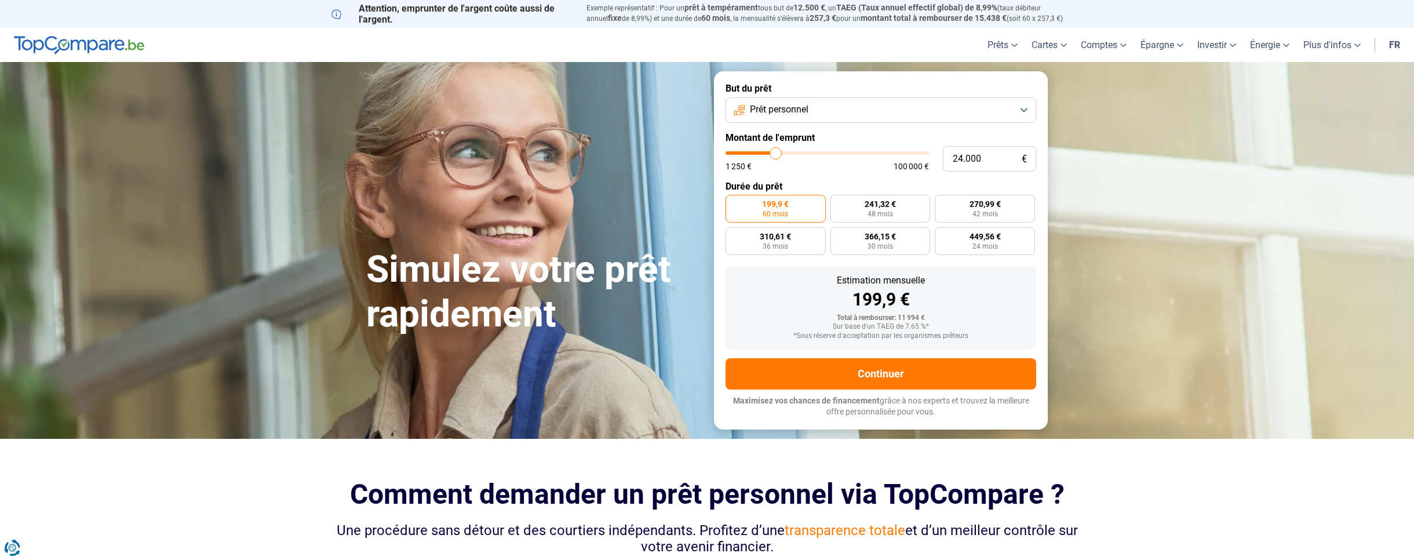
drag, startPoint x: 745, startPoint y: 151, endPoint x: 775, endPoint y: 162, distance: 32.1
click at [775, 155] on input "range" at bounding box center [826, 152] width 203 height 3
click at [1001, 214] on span "60 mois" at bounding box center [1004, 213] width 25 height 7
click at [984, 202] on input "479,7 € 60 mois" at bounding box center [980, 199] width 8 height 8
drag, startPoint x: 777, startPoint y: 153, endPoint x: 768, endPoint y: 154, distance: 9.3
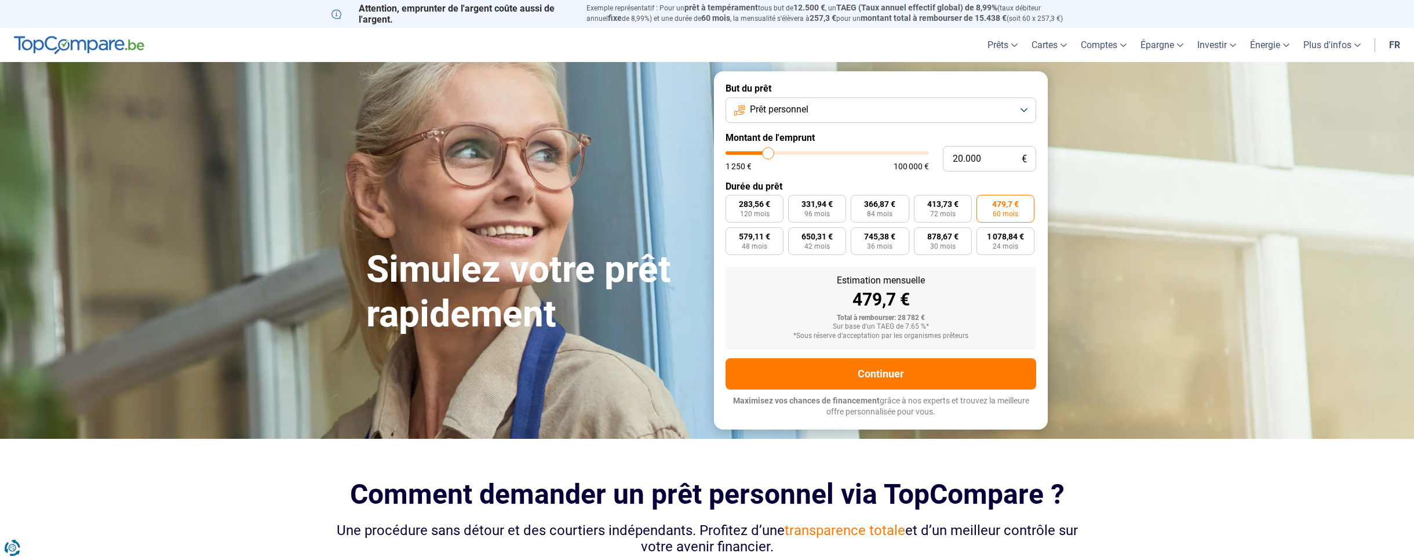
click at [768, 154] on input "range" at bounding box center [826, 152] width 203 height 3
